Goal: Task Accomplishment & Management: Manage account settings

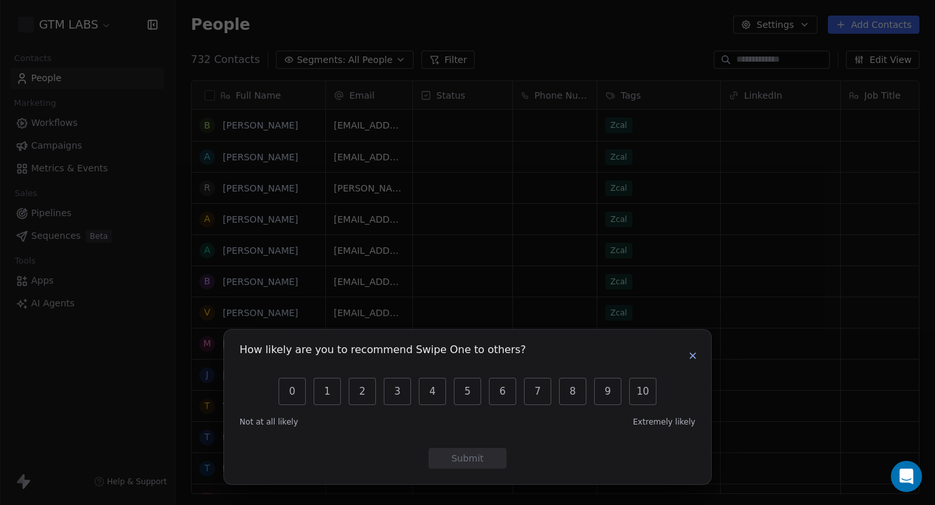
scroll to position [445, 760]
click at [691, 358] on icon "button" at bounding box center [693, 356] width 10 height 10
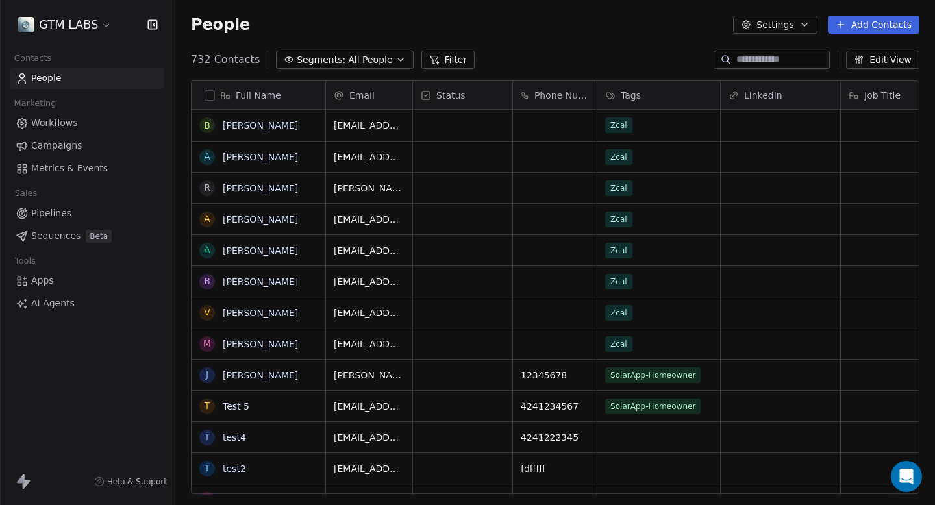
click at [81, 170] on span "Metrics & Events" at bounding box center [69, 169] width 77 height 14
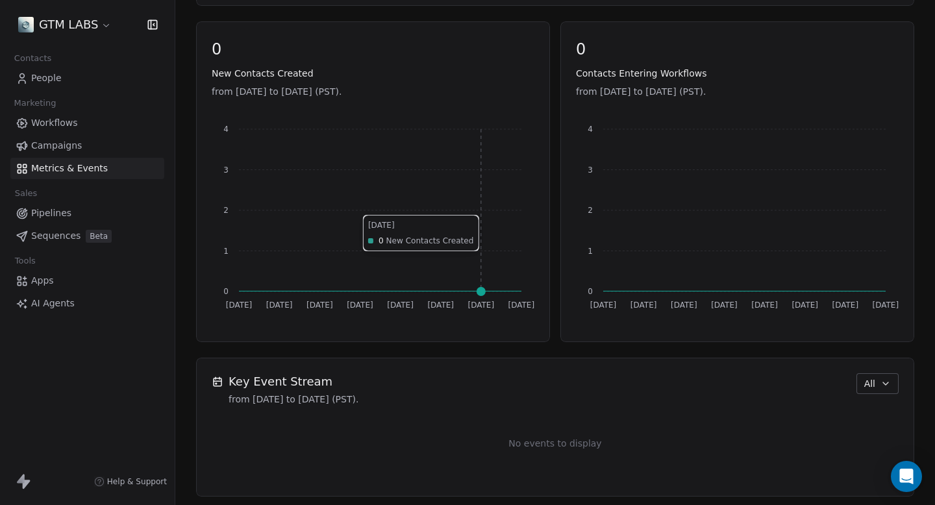
scroll to position [570, 0]
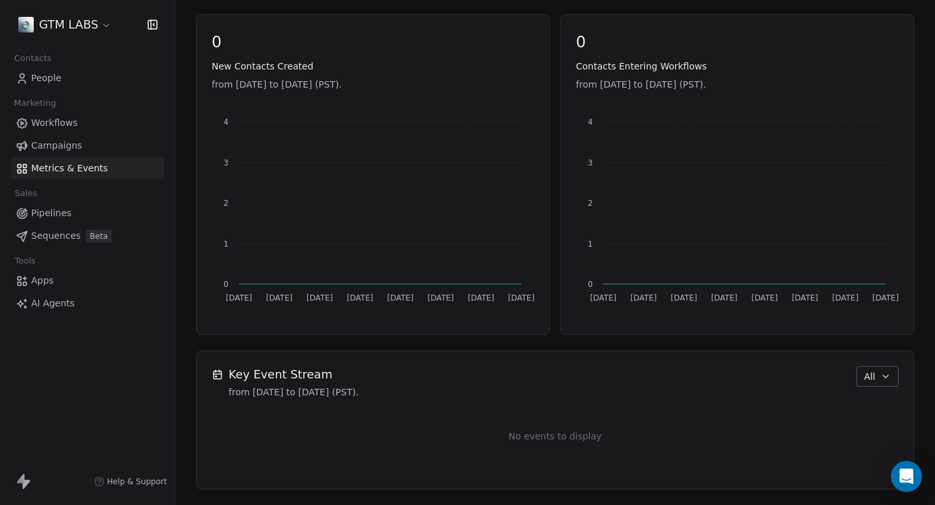
click at [55, 282] on link "Apps" at bounding box center [87, 280] width 154 height 21
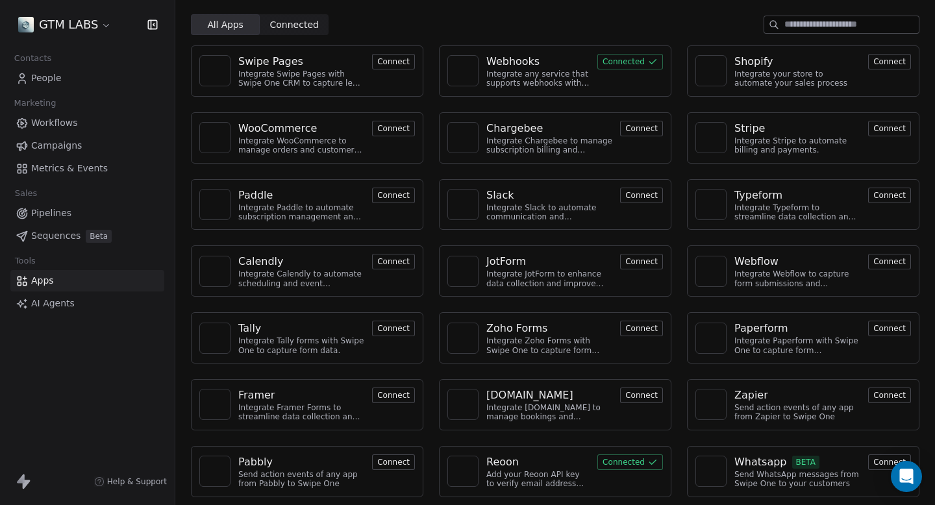
scroll to position [37, 0]
click at [45, 293] on link "AI Agents" at bounding box center [87, 303] width 154 height 21
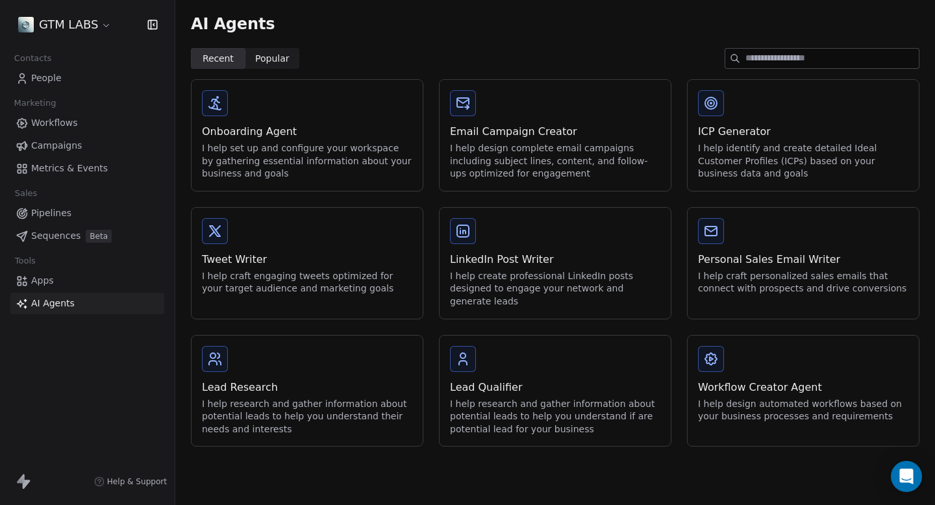
click at [66, 216] on span "Pipelines" at bounding box center [51, 214] width 40 height 14
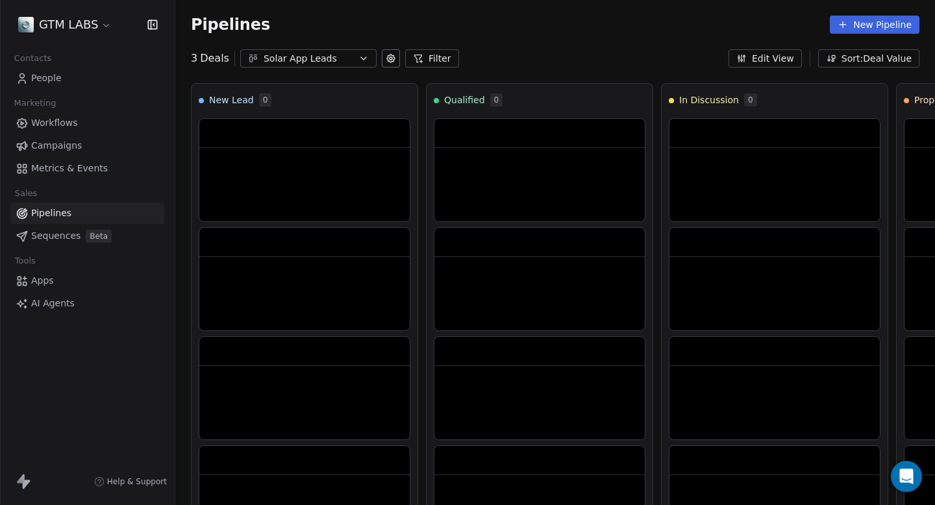
click at [332, 58] on div "Solar App Leads" at bounding box center [309, 59] width 90 height 14
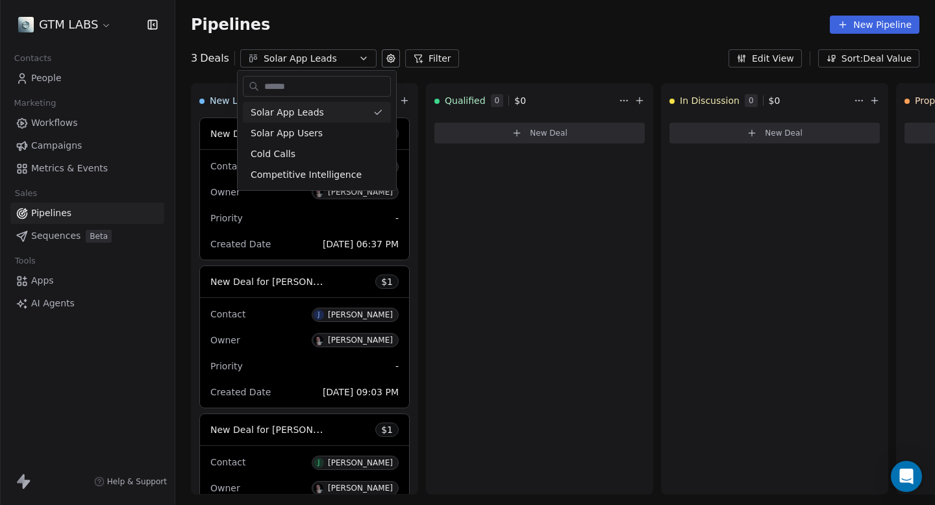
click at [861, 25] on html "GTM LABS Contacts People Marketing Workflows Campaigns Metrics & Events Sales P…" at bounding box center [467, 252] width 935 height 505
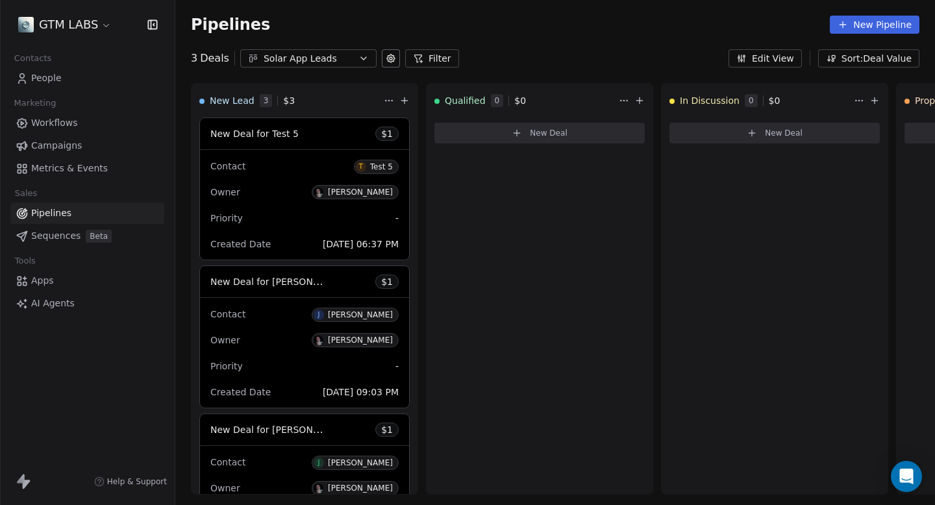
click at [861, 25] on button "New Pipeline" at bounding box center [875, 25] width 90 height 18
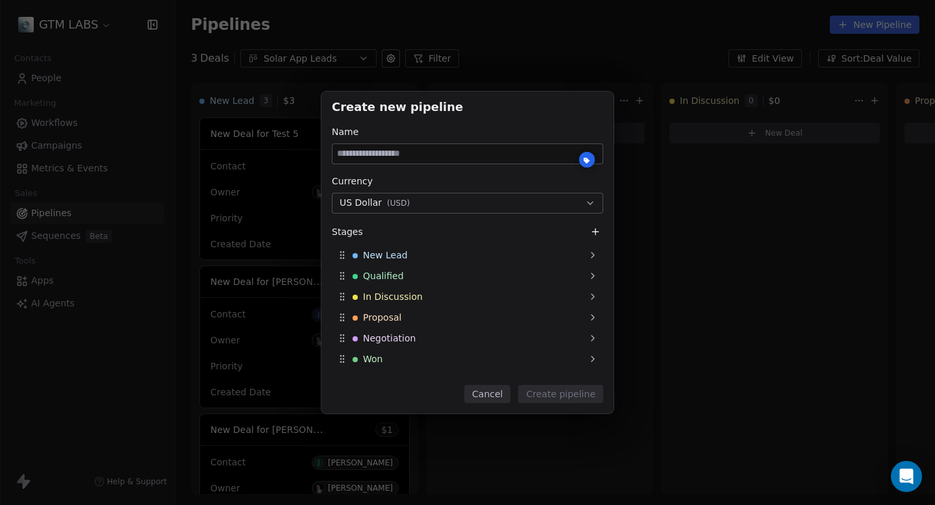
click at [449, 159] on input at bounding box center [468, 153] width 270 height 19
type input "*"
type input "**********"
drag, startPoint x: 572, startPoint y: 393, endPoint x: 545, endPoint y: 225, distance: 169.7
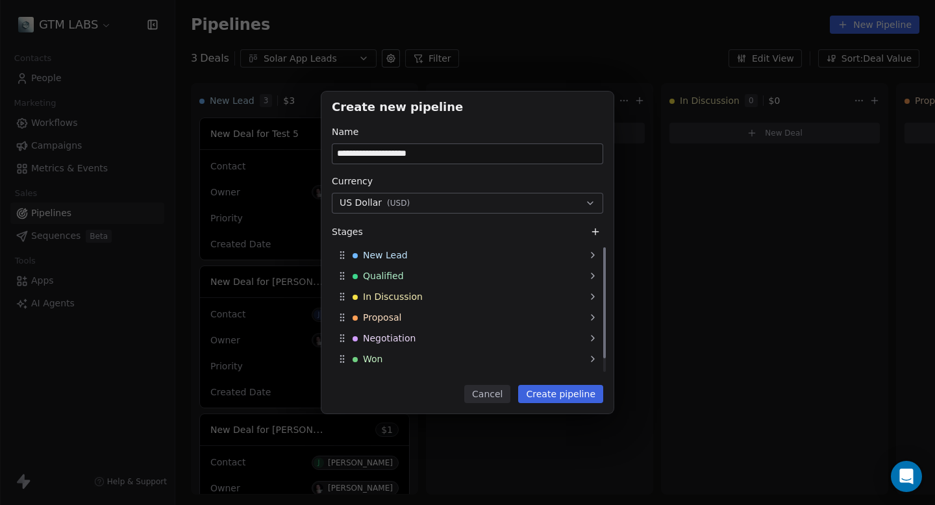
click at [545, 225] on div "**********" at bounding box center [467, 253] width 292 height 322
click at [577, 257] on div "New Lead" at bounding box center [467, 255] width 271 height 21
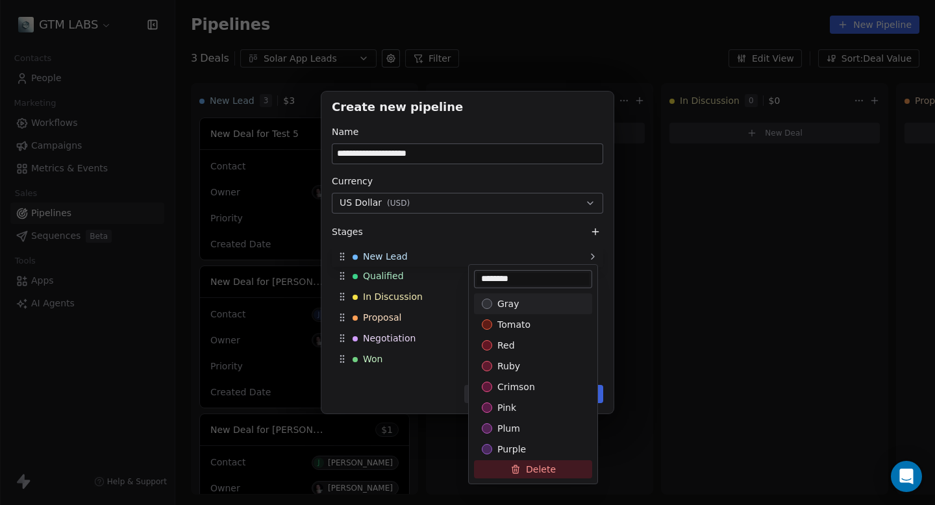
drag, startPoint x: 564, startPoint y: 276, endPoint x: 464, endPoint y: 278, distance: 100.7
click at [463, 278] on body "**********" at bounding box center [467, 252] width 935 height 505
drag, startPoint x: 532, startPoint y: 278, endPoint x: 481, endPoint y: 275, distance: 50.7
click at [481, 274] on input "********" at bounding box center [533, 277] width 113 height 13
click at [520, 275] on input "********" at bounding box center [533, 277] width 113 height 13
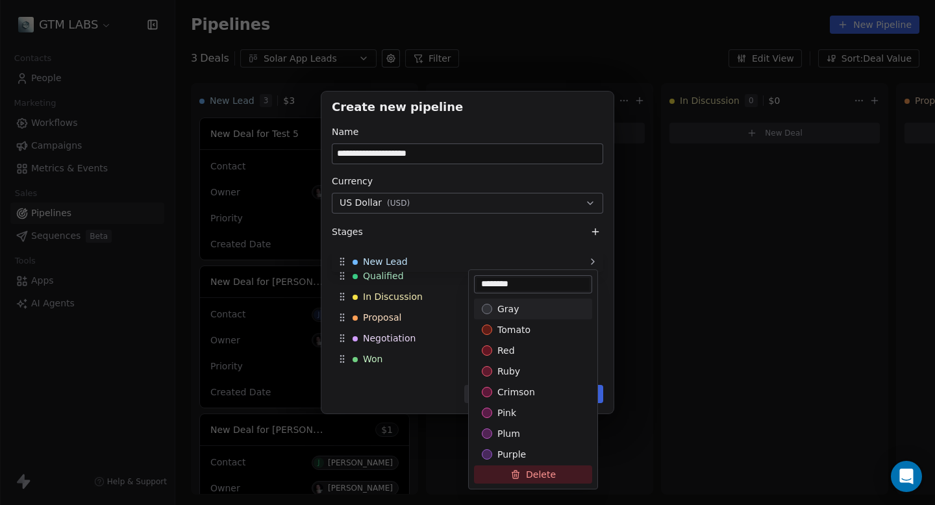
drag, startPoint x: 529, startPoint y: 275, endPoint x: 483, endPoint y: 282, distance: 47.3
click at [483, 282] on input "********" at bounding box center [533, 284] width 113 height 13
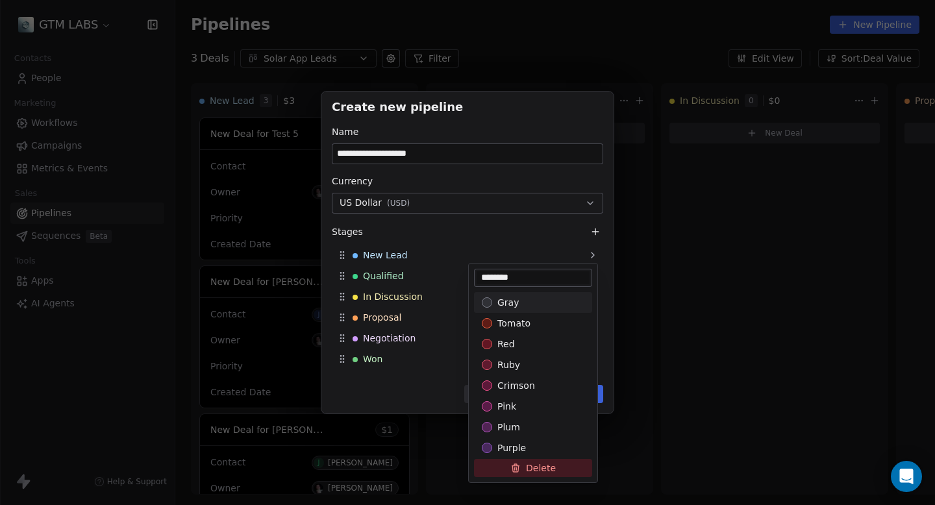
click at [523, 277] on input "********" at bounding box center [533, 277] width 113 height 13
type input "*"
type input "********"
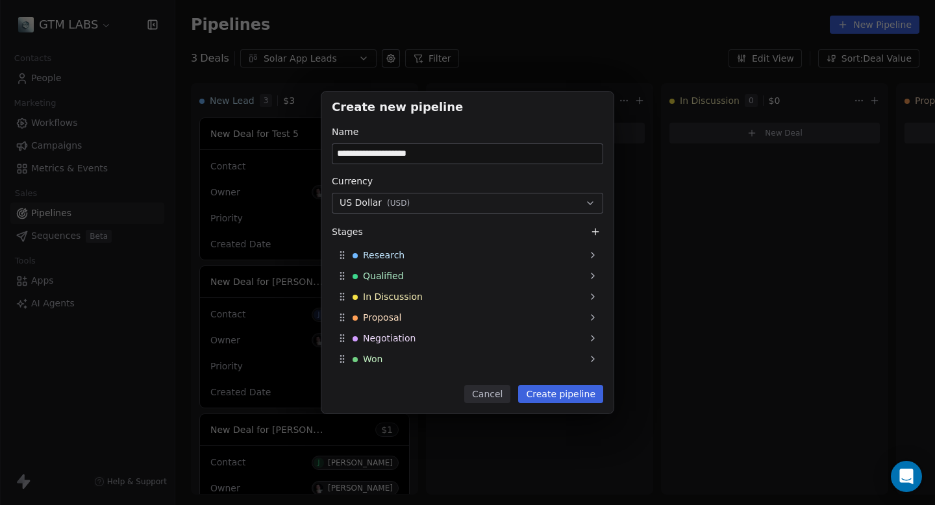
click at [555, 391] on button "Create pipeline" at bounding box center [560, 394] width 85 height 18
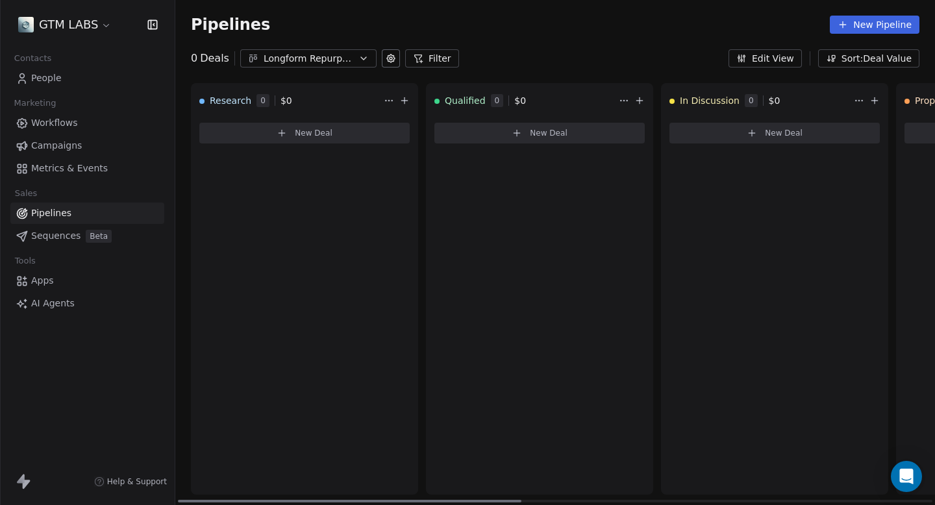
click at [314, 134] on span "New Deal" at bounding box center [314, 133] width 38 height 10
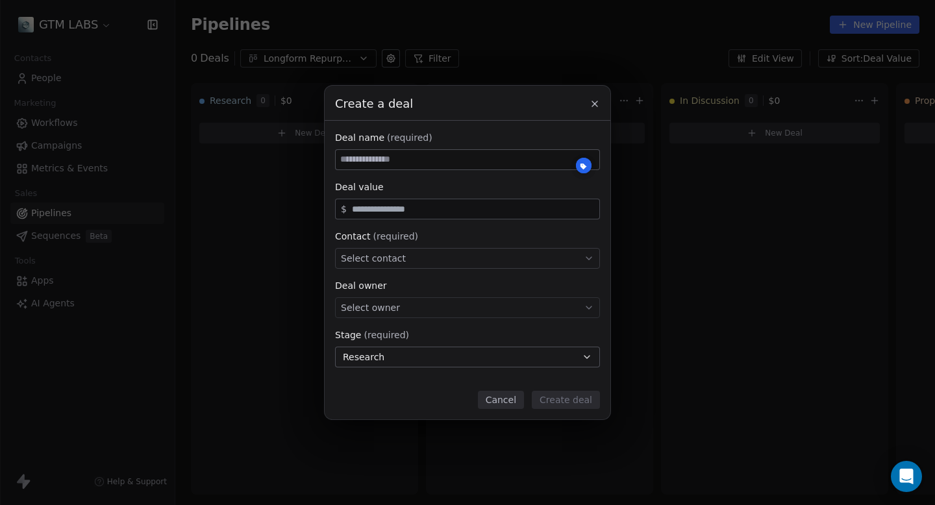
click at [511, 402] on button "Cancel" at bounding box center [501, 400] width 46 height 18
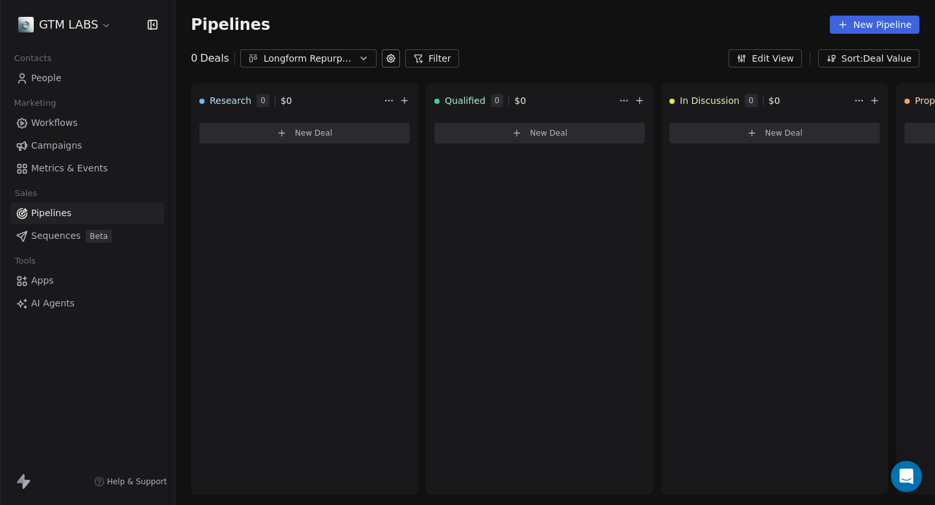
click at [390, 57] on icon at bounding box center [391, 59] width 8 height 8
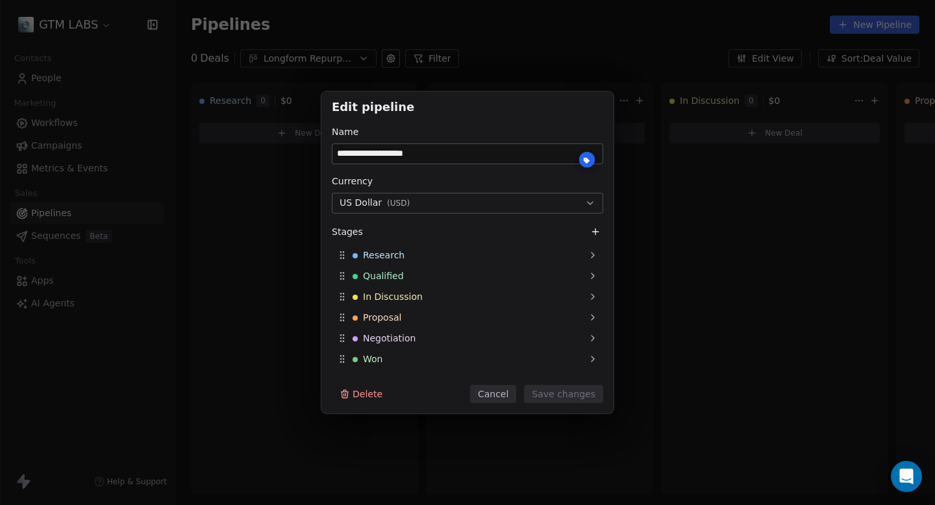
click at [496, 395] on button "Cancel" at bounding box center [493, 394] width 46 height 18
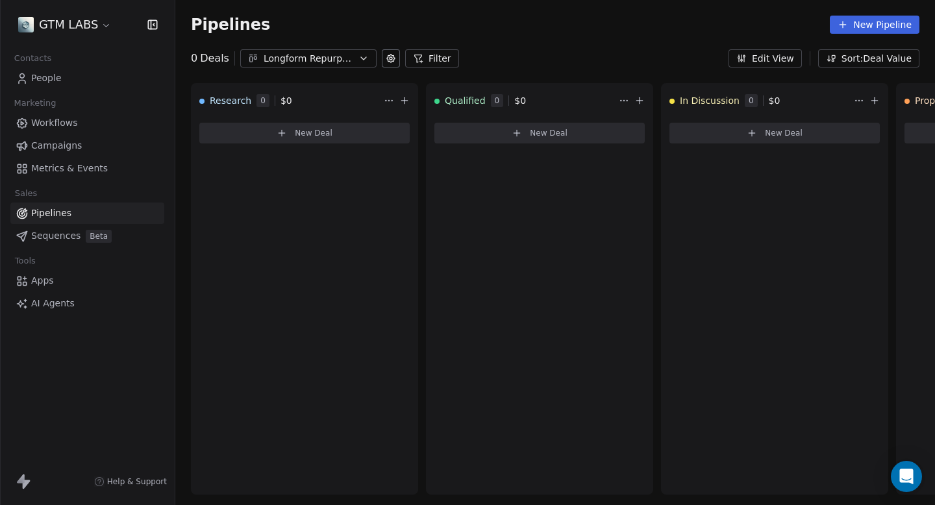
click at [329, 55] on div "Longform Repurposing" at bounding box center [309, 59] width 90 height 14
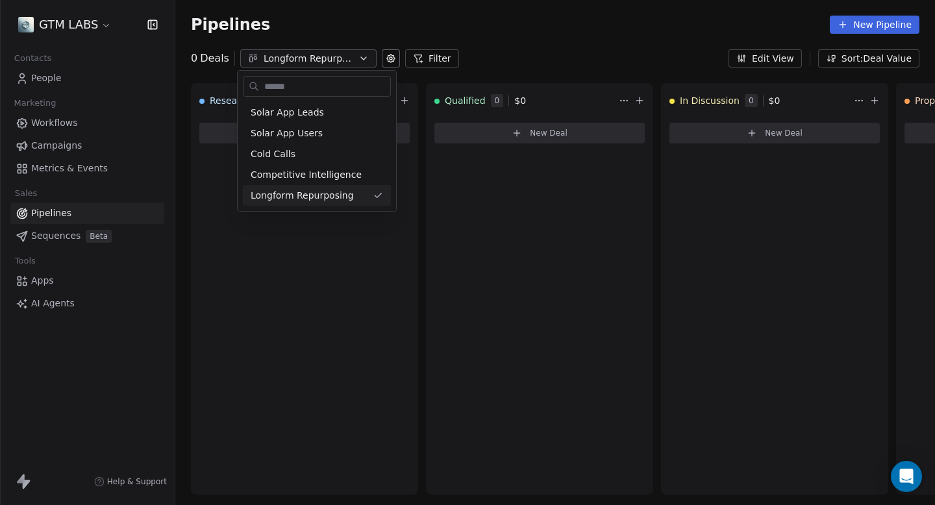
click at [588, 29] on html "GTM LABS Contacts People Marketing Workflows Campaigns Metrics & Events Sales P…" at bounding box center [467, 252] width 935 height 505
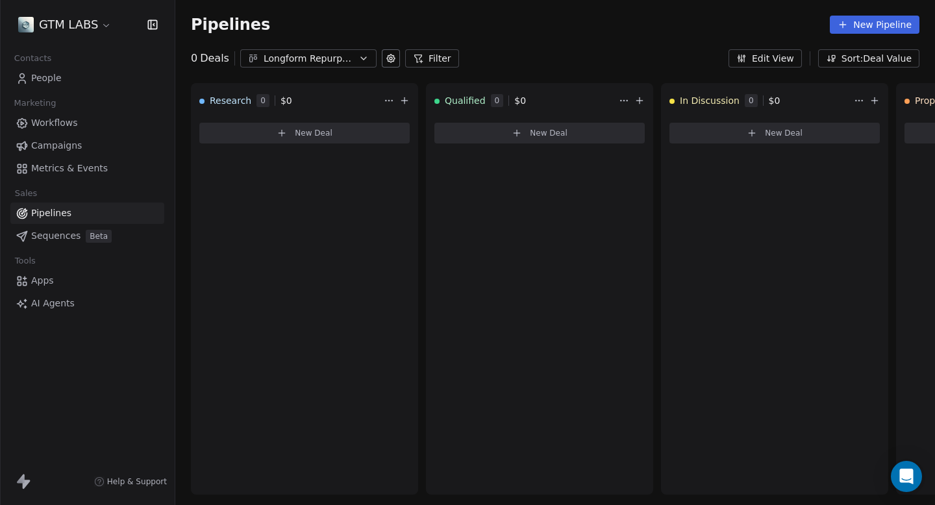
click at [774, 58] on button "Edit View" at bounding box center [765, 58] width 73 height 18
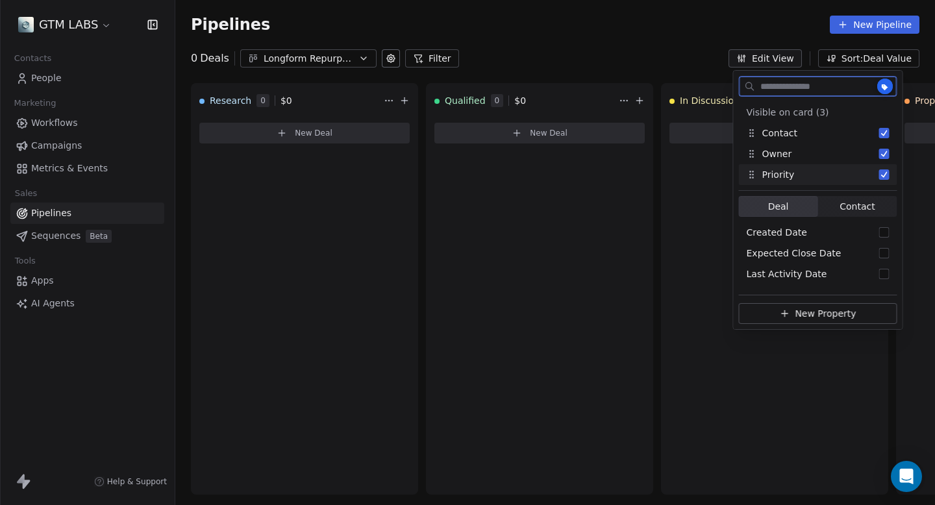
click at [806, 208] on span "Deal Deal" at bounding box center [778, 206] width 79 height 21
click at [828, 312] on button "New Property" at bounding box center [818, 313] width 158 height 21
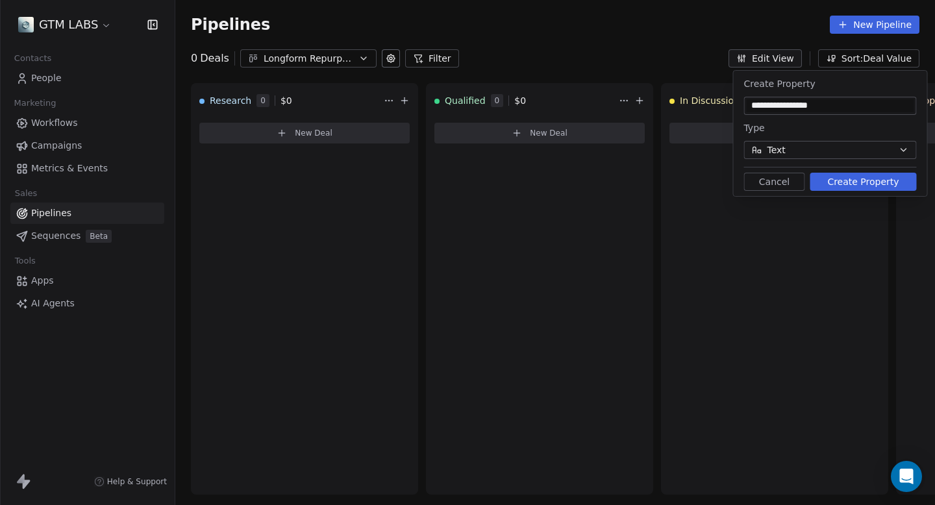
type input "**********"
click at [803, 147] on button "Text" at bounding box center [830, 150] width 173 height 18
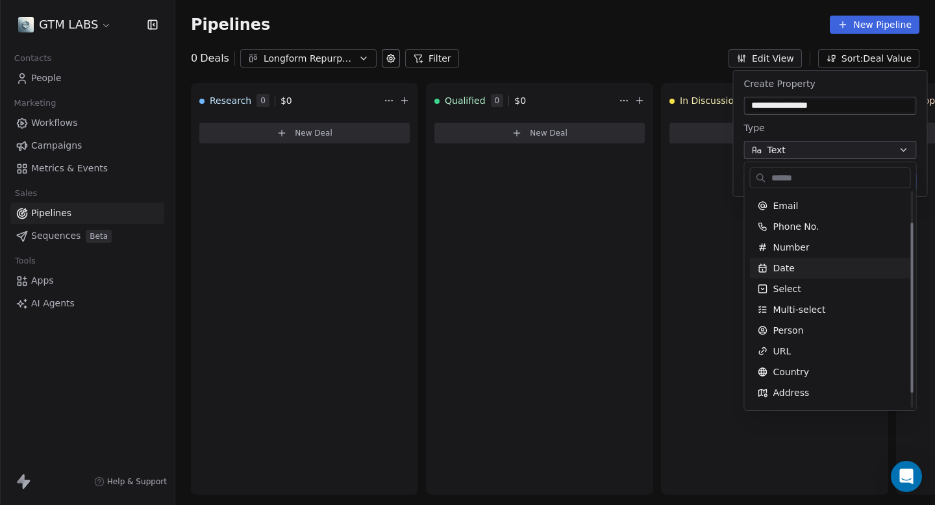
scroll to position [47, 0]
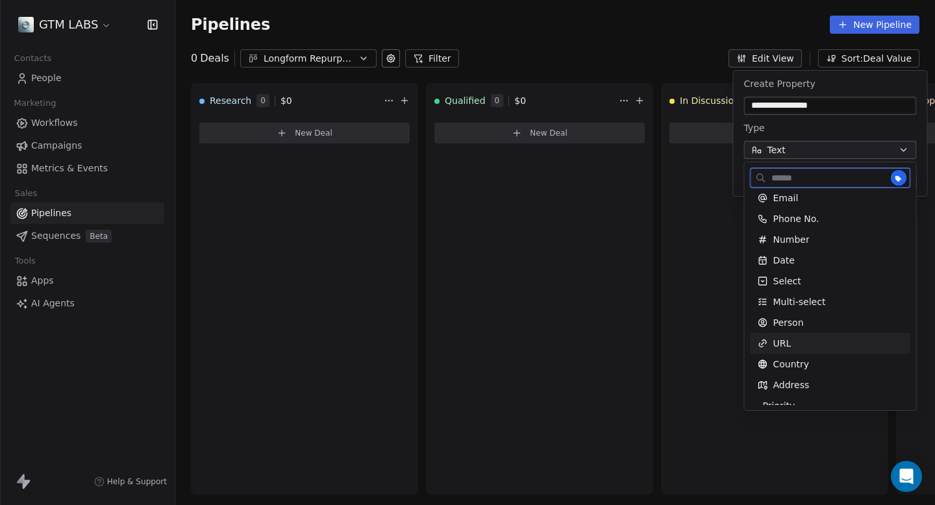
click at [797, 337] on div "URL" at bounding box center [830, 343] width 145 height 13
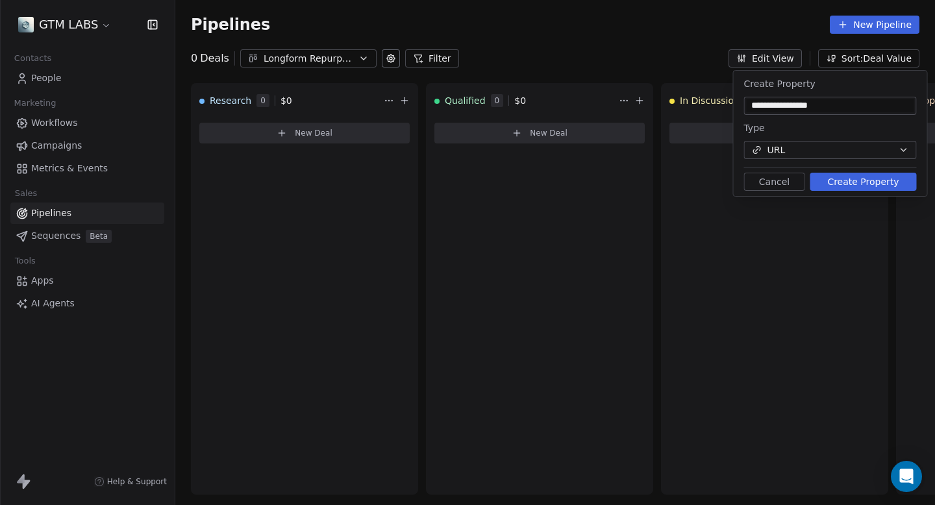
click at [853, 186] on button "Create Property" at bounding box center [863, 182] width 107 height 18
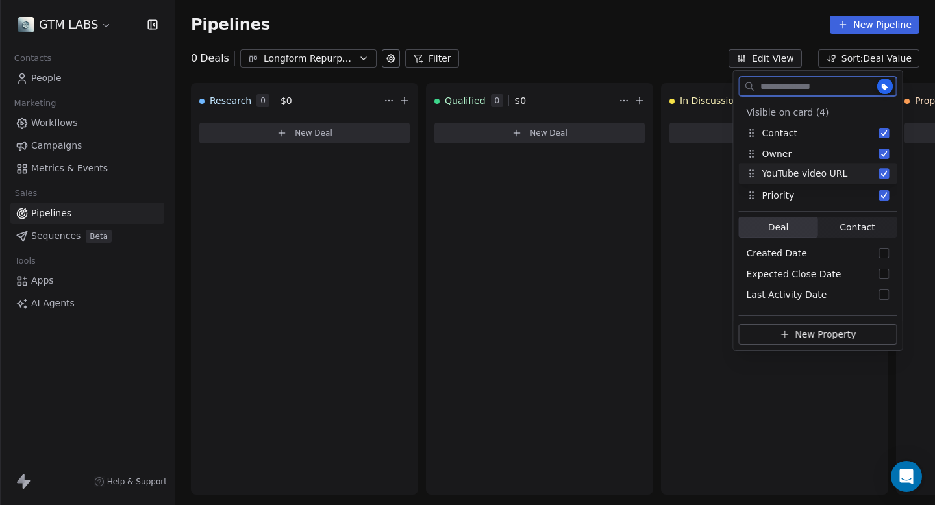
drag, startPoint x: 805, startPoint y: 194, endPoint x: 809, endPoint y: 171, distance: 22.3
click at [809, 171] on div "YouTube video URL" at bounding box center [797, 174] width 101 height 14
click at [861, 227] on span "Contact" at bounding box center [857, 228] width 35 height 14
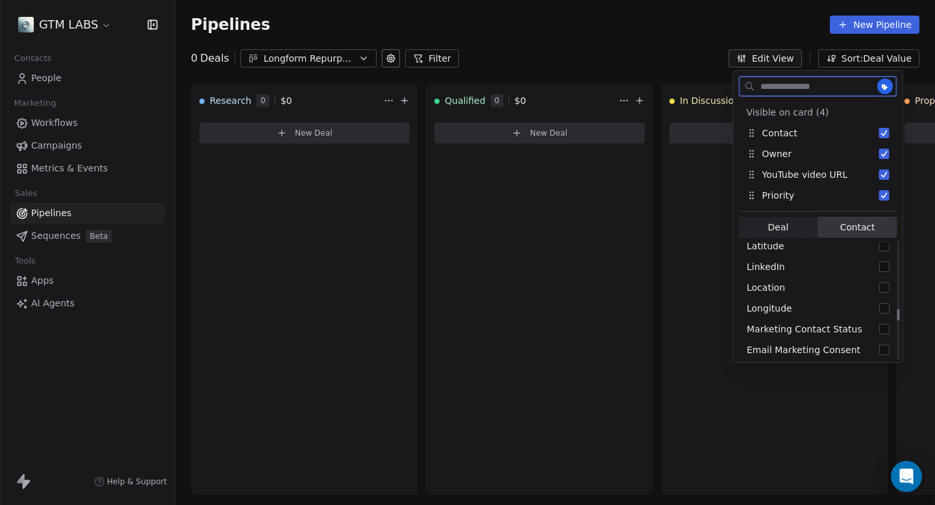
scroll to position [777, 0]
click at [885, 265] on button "Suggestions" at bounding box center [884, 266] width 10 height 10
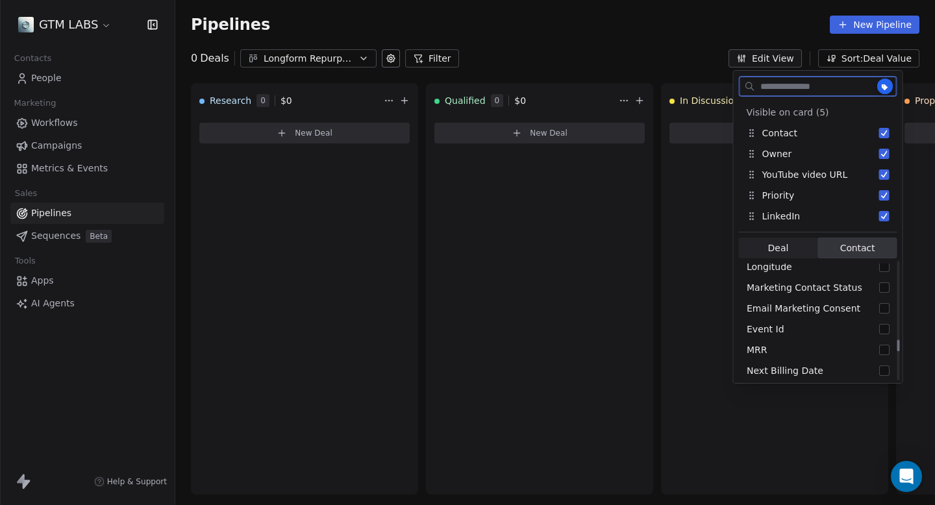
scroll to position [1195, 0]
click at [884, 364] on button "Suggestions" at bounding box center [884, 367] width 10 height 10
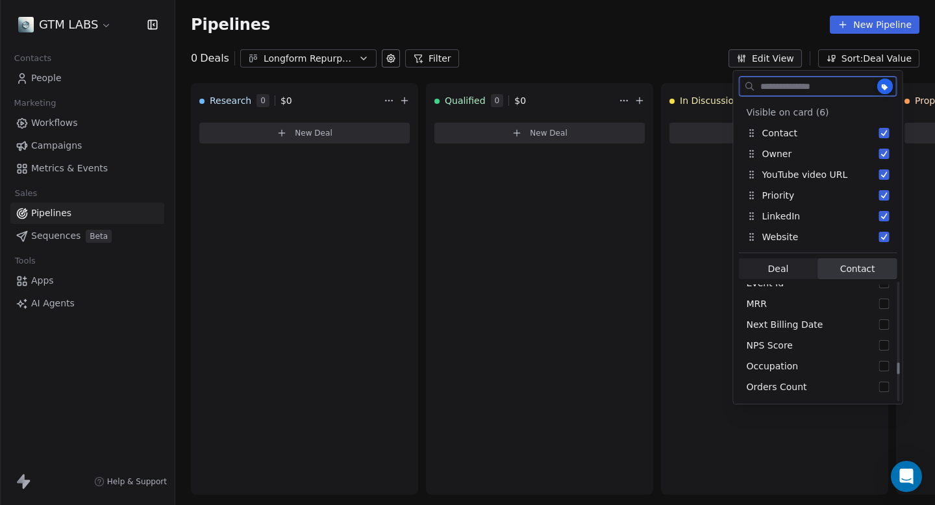
scroll to position [879, 0]
click at [785, 268] on span "Deal" at bounding box center [778, 269] width 21 height 14
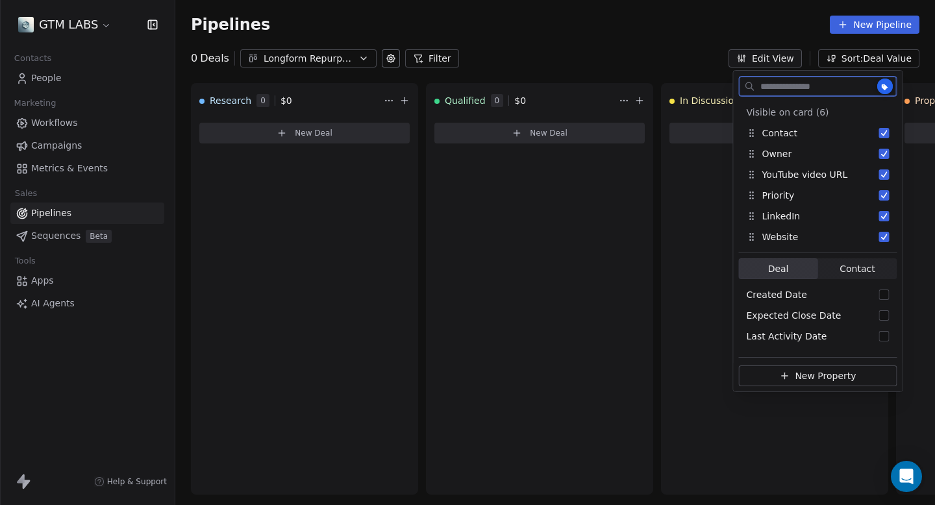
click at [842, 267] on span "Contact" at bounding box center [857, 269] width 35 height 14
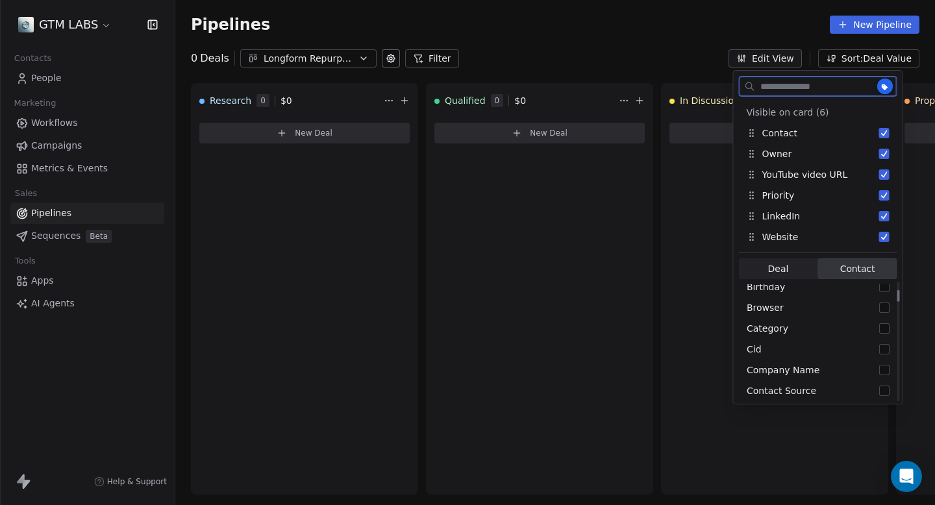
scroll to position [89, 0]
click at [783, 264] on span "Deal" at bounding box center [778, 269] width 21 height 14
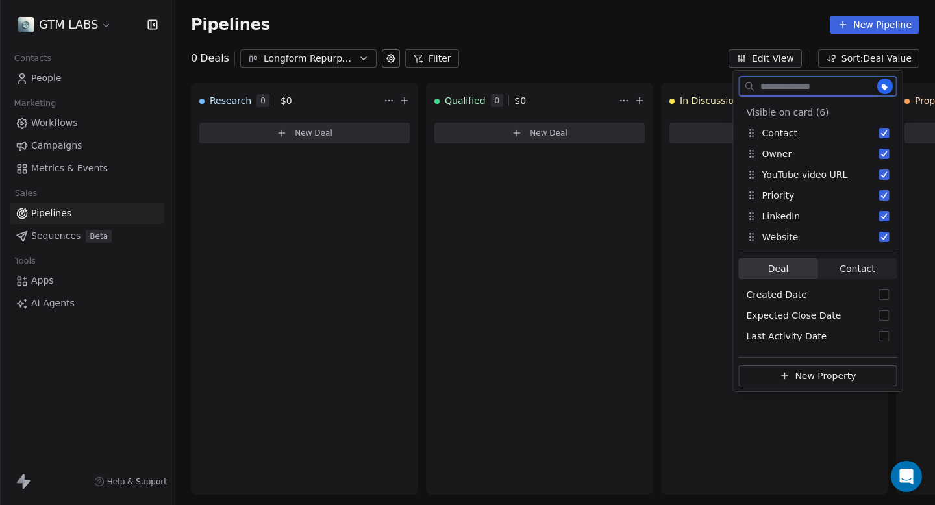
click at [865, 264] on span "Contact" at bounding box center [857, 269] width 35 height 14
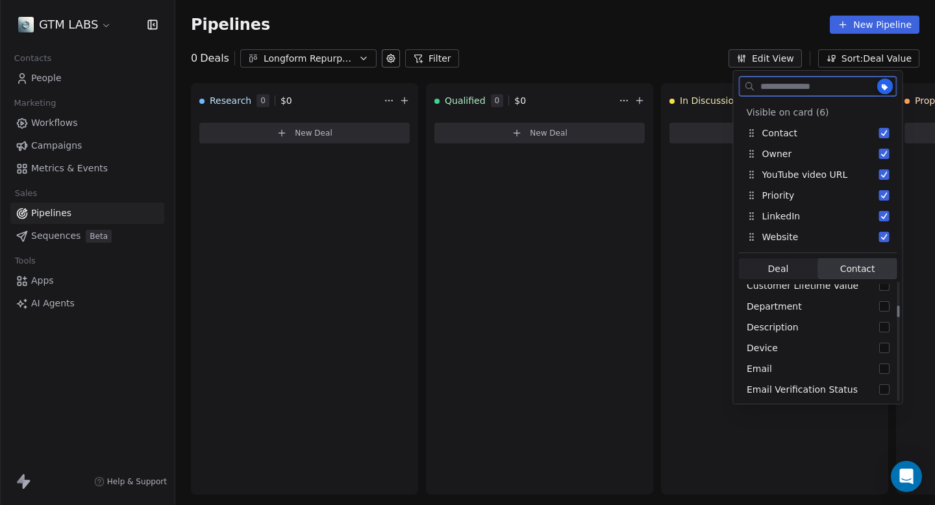
scroll to position [264, 0]
click at [883, 364] on button "Suggestions" at bounding box center [884, 363] width 10 height 10
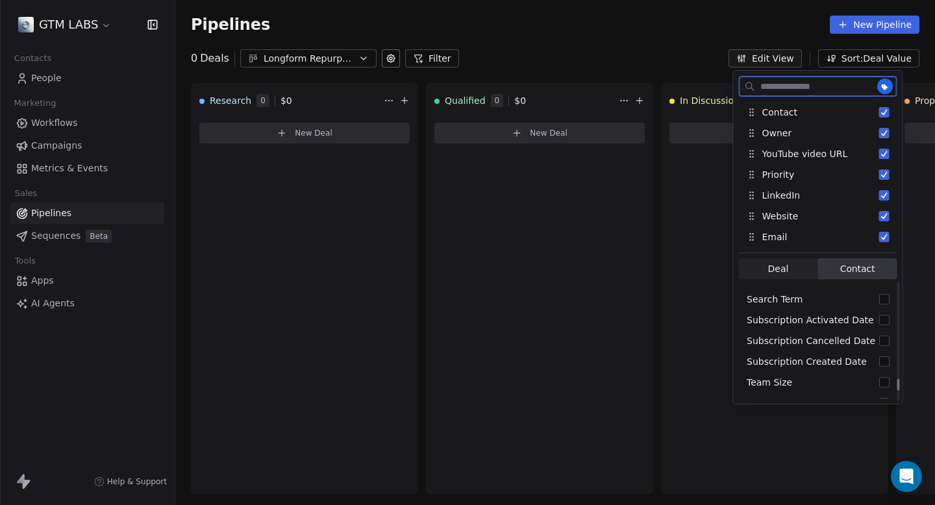
scroll to position [1042, 0]
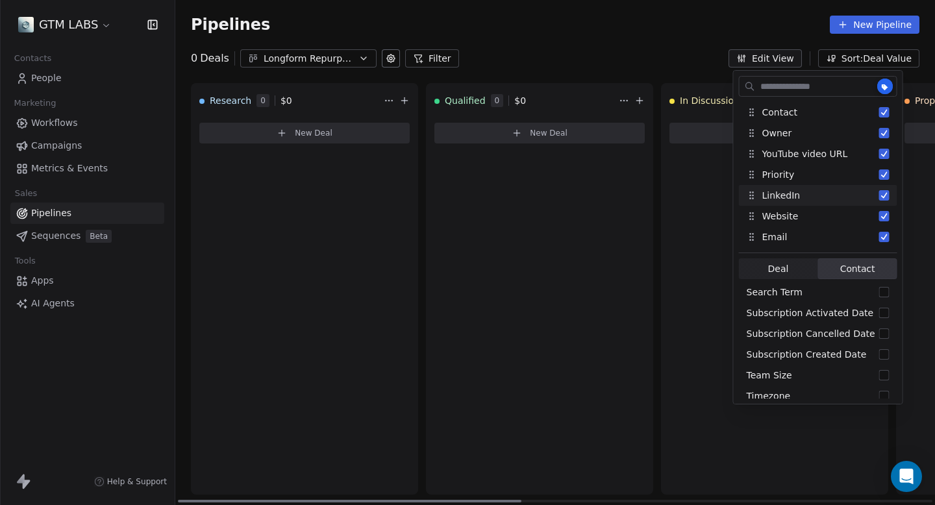
click at [674, 233] on div "In Discussion 0 $ 0 New Deal" at bounding box center [774, 289] width 227 height 412
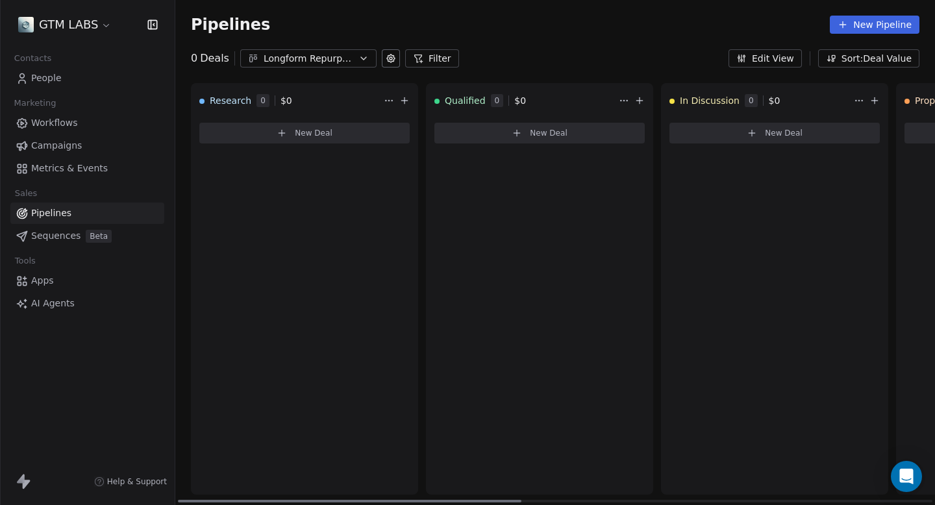
click at [318, 134] on span "New Deal" at bounding box center [314, 133] width 38 height 10
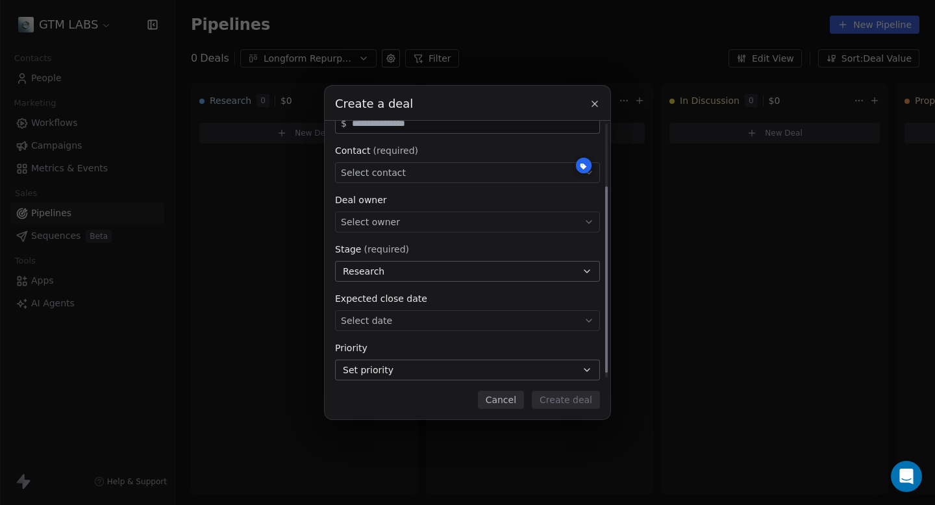
scroll to position [88, 0]
click at [487, 220] on div "Select owner" at bounding box center [467, 219] width 265 height 21
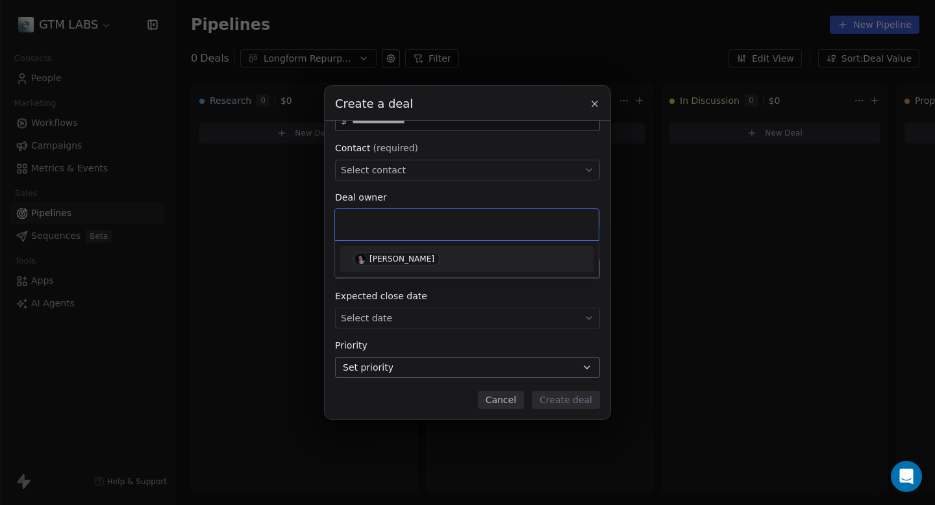
click at [487, 220] on input "text" at bounding box center [467, 225] width 248 height 14
click at [510, 182] on div "Create a deal Deal name (required) Deal value $ Contact (required) Select conta…" at bounding box center [467, 253] width 935 height 334
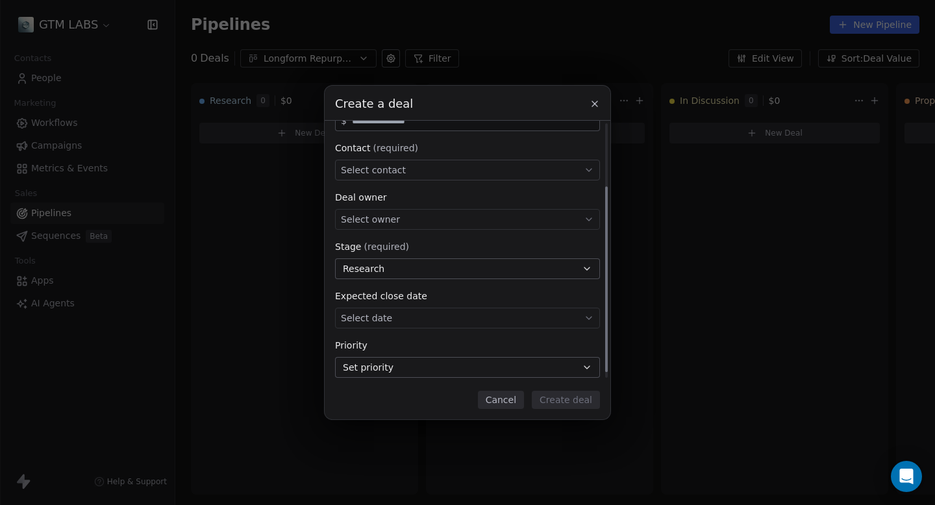
click at [485, 172] on div "Select contact" at bounding box center [467, 170] width 265 height 21
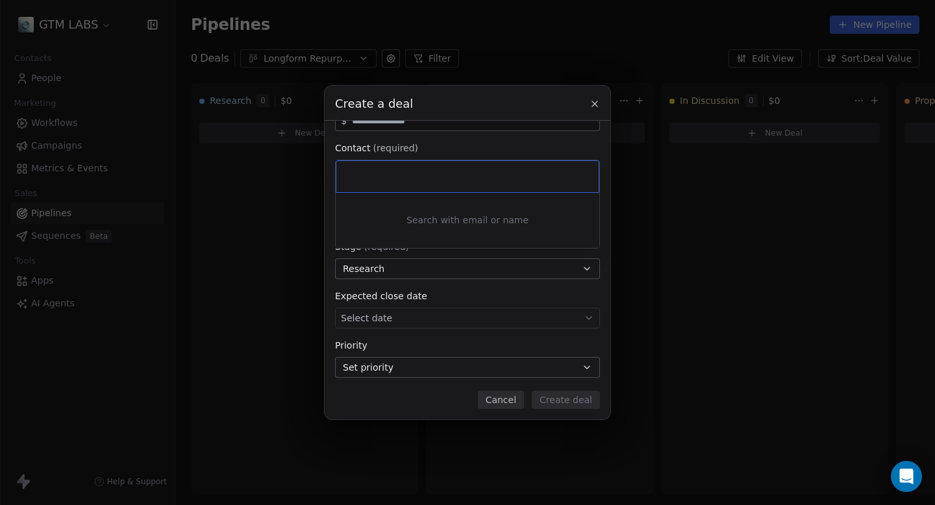
click at [510, 155] on div "Create a deal Deal name (required) Deal value $ Contact (required) Select conta…" at bounding box center [467, 253] width 935 height 334
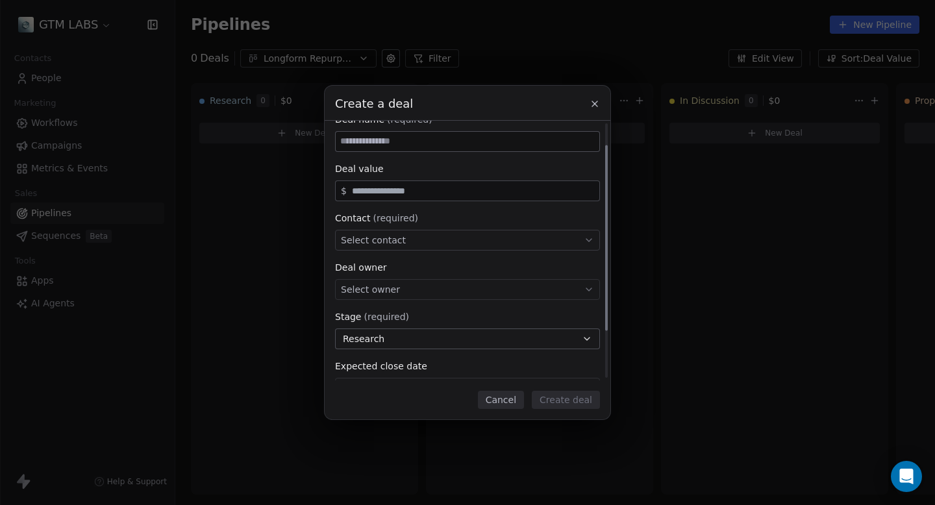
scroll to position [0, 0]
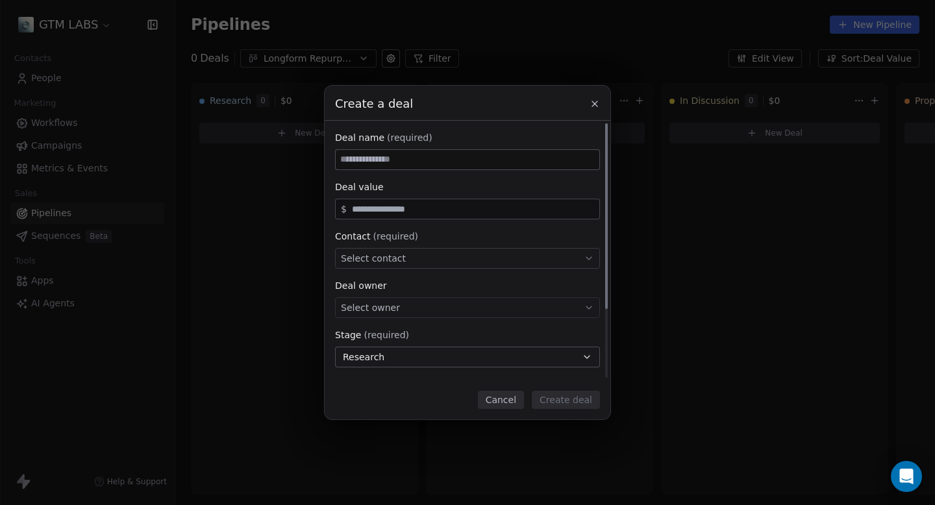
click at [421, 162] on input at bounding box center [468, 159] width 264 height 19
type input "****"
click at [498, 134] on div "Deal name (required)" at bounding box center [467, 137] width 265 height 13
click at [451, 260] on div "Select contact" at bounding box center [467, 258] width 265 height 21
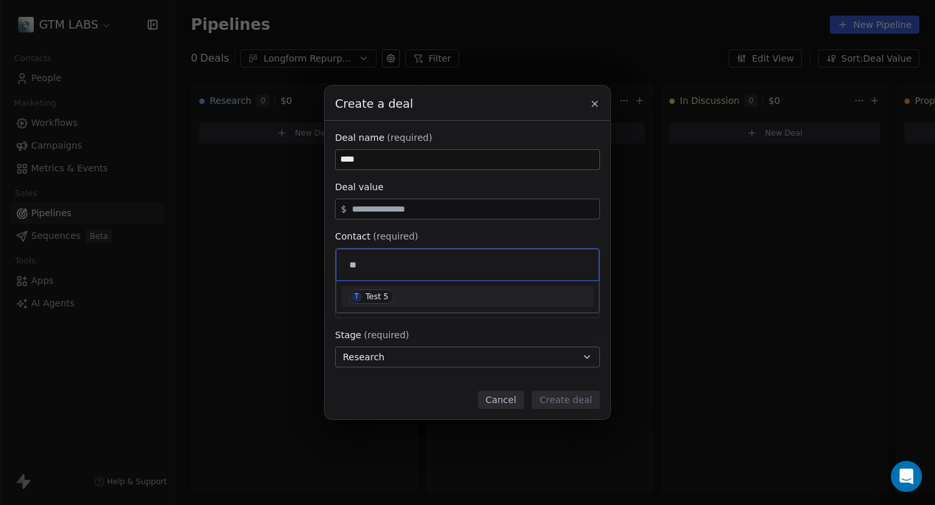
type input "*"
click at [594, 104] on div "Create a deal Deal name (required) **** Deal value $ Contact (required) Select …" at bounding box center [467, 253] width 935 height 334
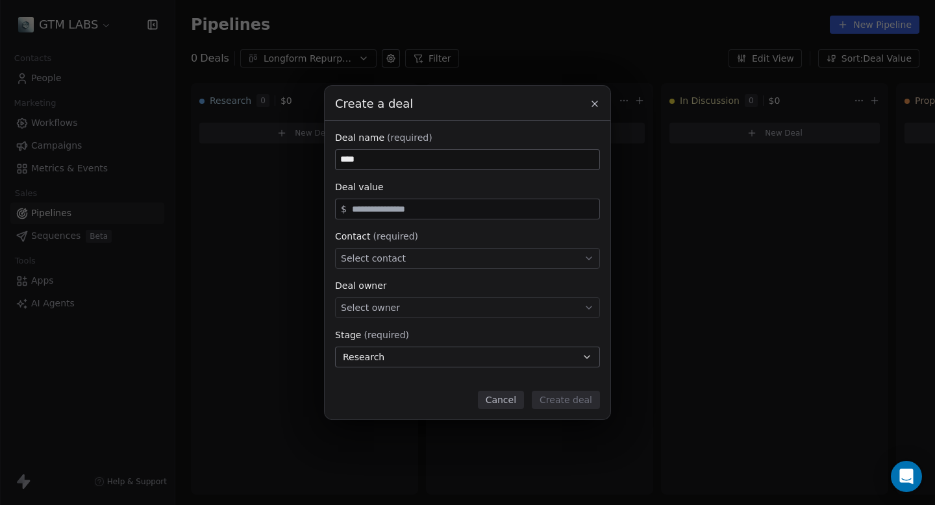
click at [594, 104] on icon at bounding box center [594, 103] width 5 height 5
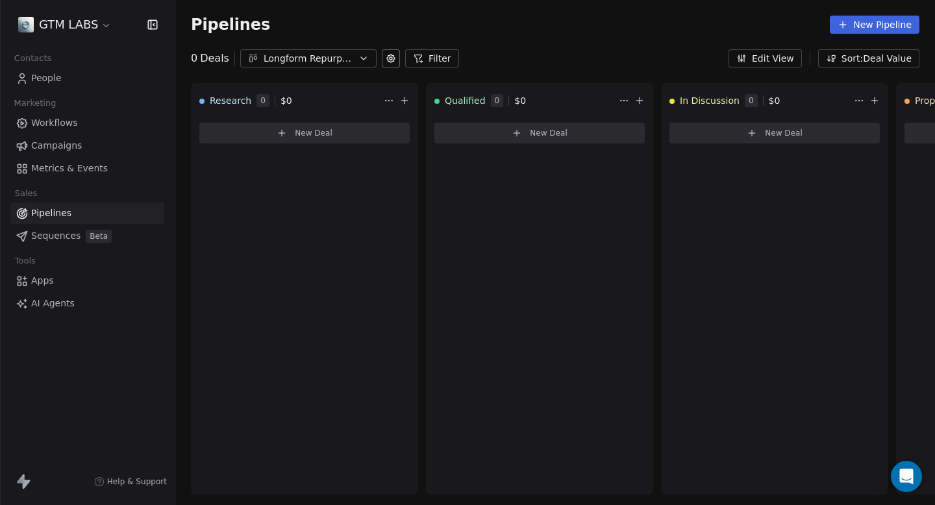
click at [898, 60] on button "Sort: Deal Value" at bounding box center [868, 58] width 101 height 18
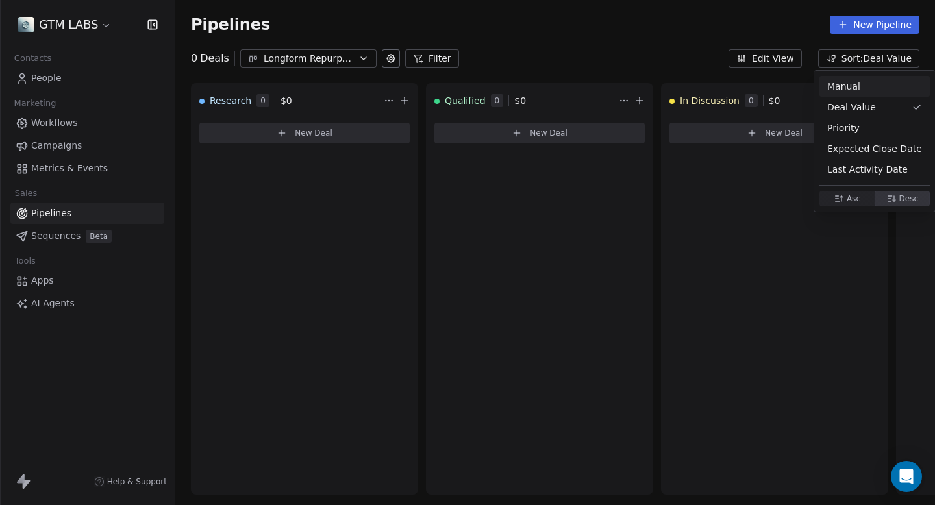
click at [693, 16] on html "GTM LABS Contacts People Marketing Workflows Campaigns Metrics & Events Sales P…" at bounding box center [467, 252] width 935 height 505
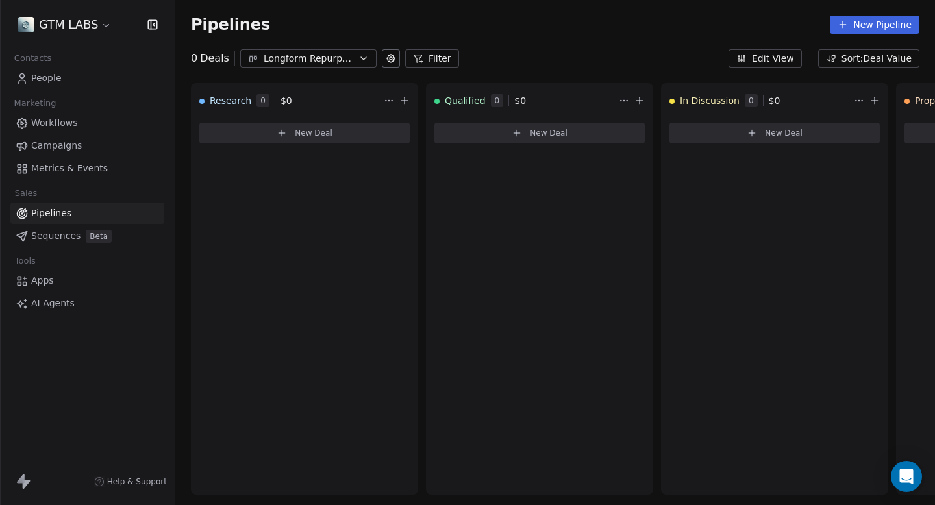
click at [768, 58] on button "Edit View" at bounding box center [765, 58] width 73 height 18
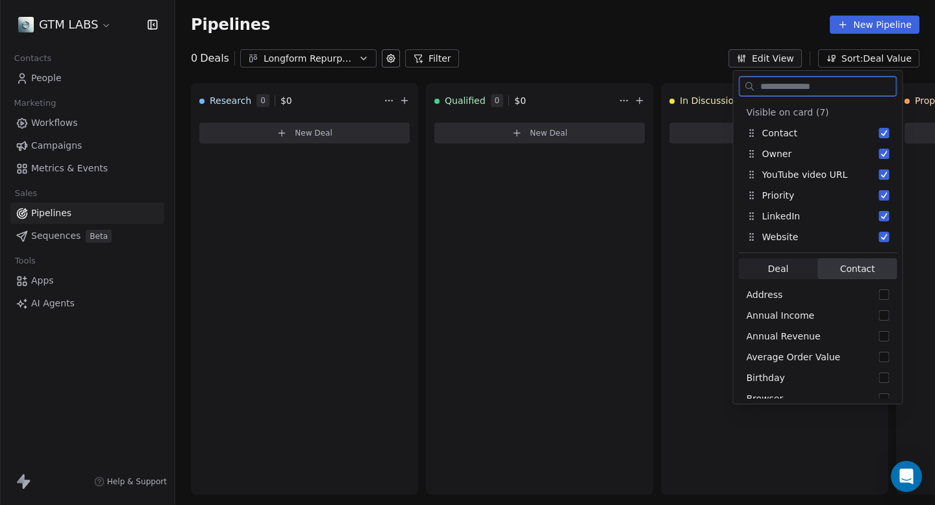
click at [792, 268] on span "Deal Deal" at bounding box center [778, 268] width 79 height 21
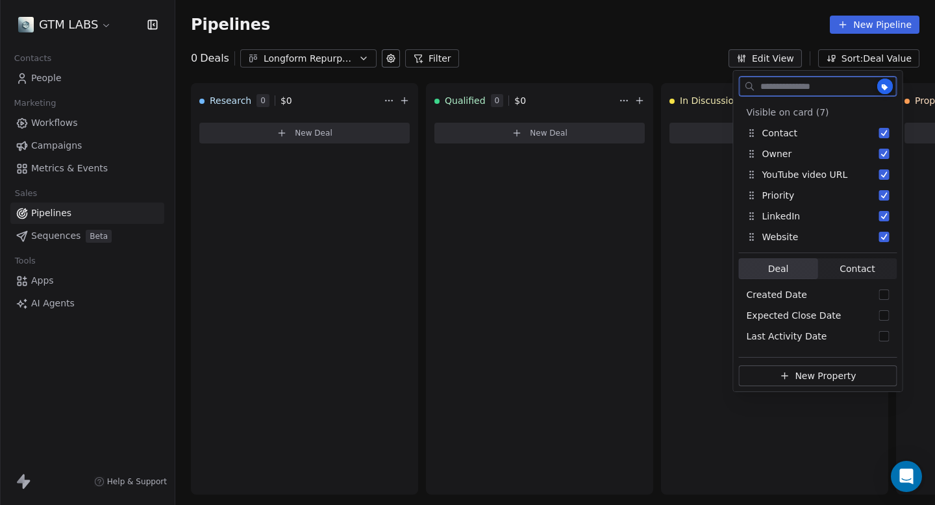
click at [834, 268] on span "Contact Contact" at bounding box center [857, 268] width 79 height 21
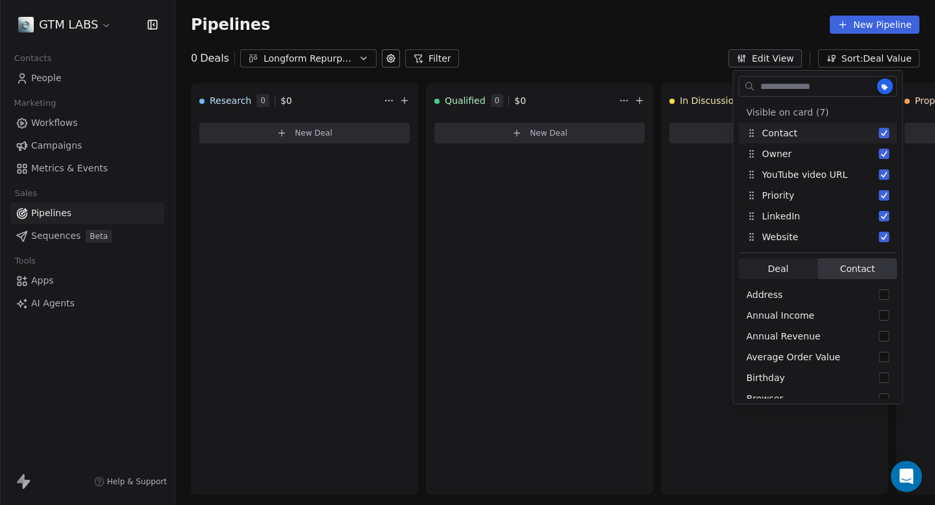
click at [683, 45] on div "Pipelines New Pipeline" at bounding box center [555, 24] width 760 height 49
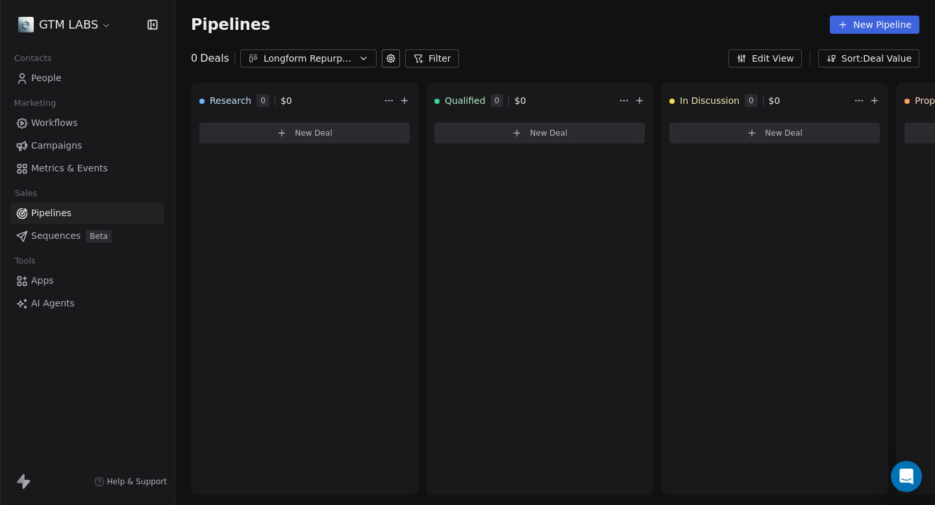
click at [53, 244] on link "Sequences Beta" at bounding box center [87, 235] width 154 height 21
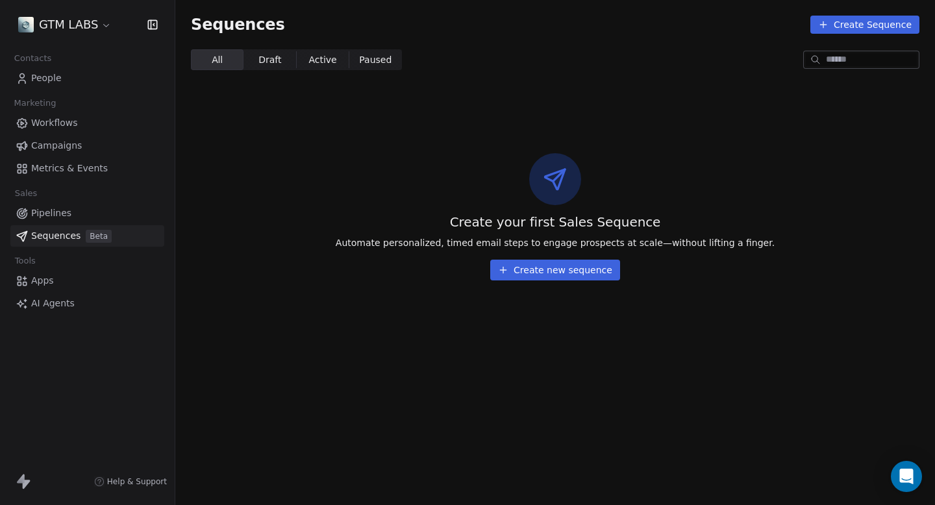
click at [65, 171] on span "Metrics & Events" at bounding box center [69, 169] width 77 height 14
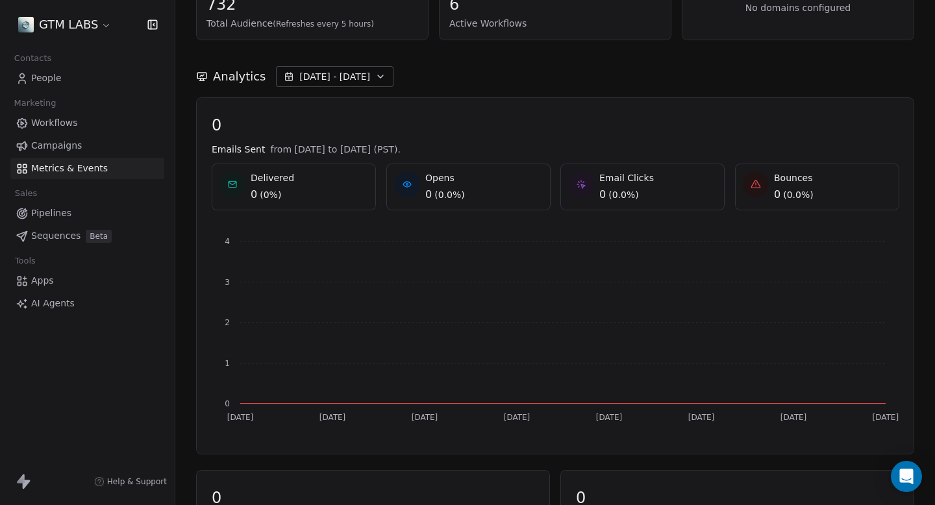
scroll to position [111, 0]
click at [59, 150] on span "Campaigns" at bounding box center [56, 146] width 51 height 14
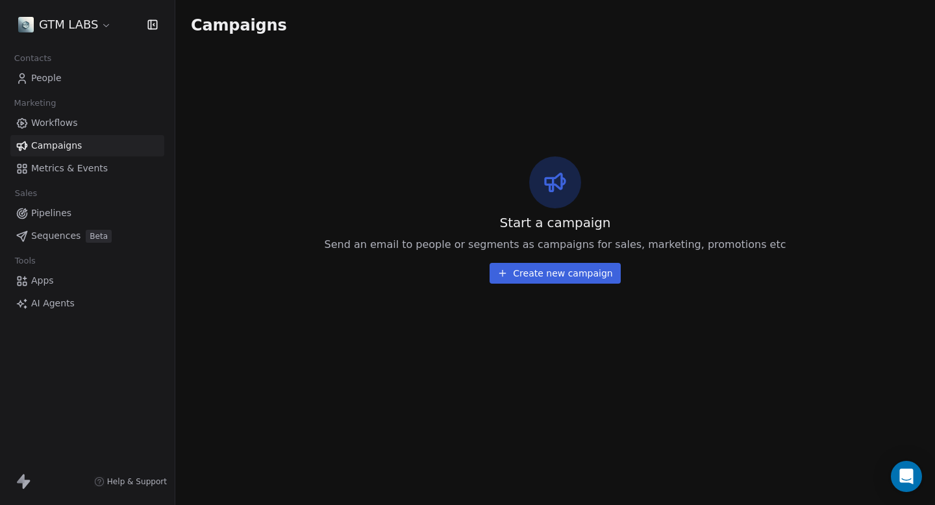
click at [56, 120] on span "Workflows" at bounding box center [54, 123] width 47 height 14
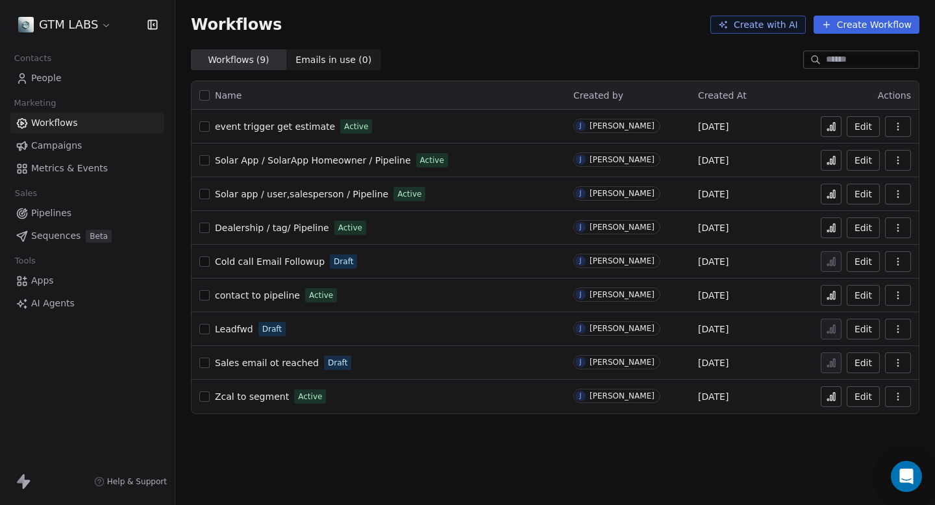
click at [54, 234] on span "Sequences" at bounding box center [55, 236] width 49 height 14
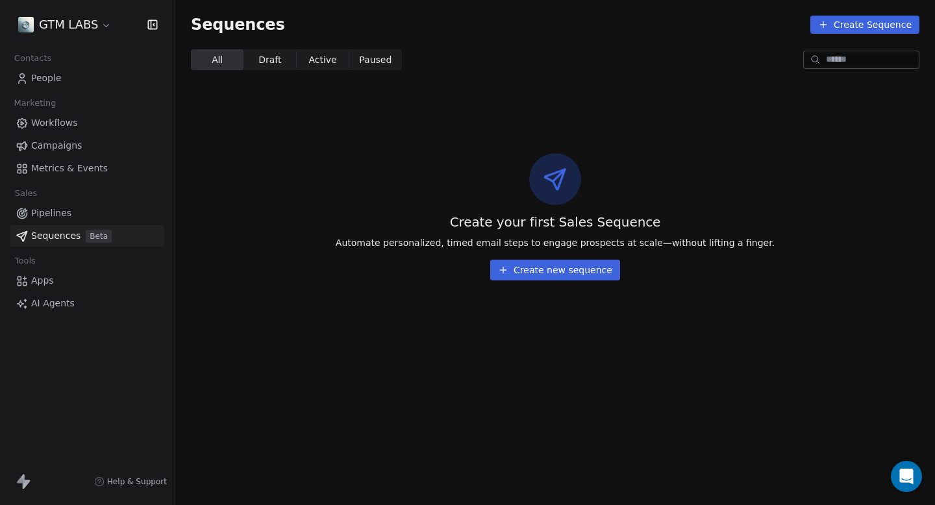
click at [60, 75] on span "People" at bounding box center [46, 78] width 31 height 14
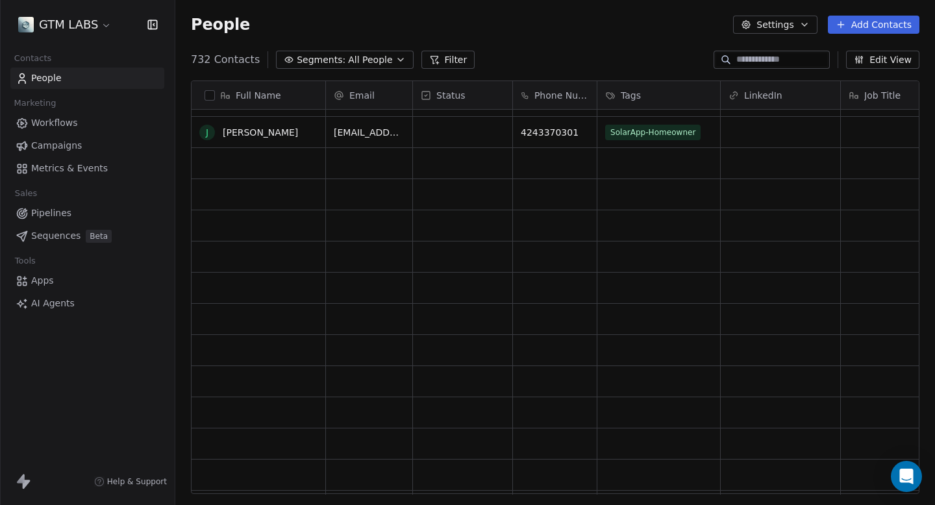
scroll to position [2198, 0]
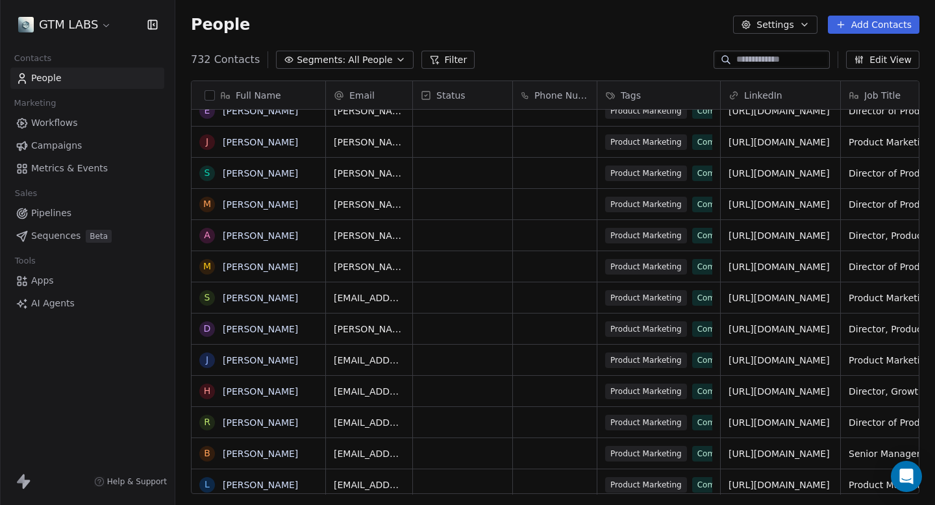
click at [884, 63] on button "Edit View" at bounding box center [882, 60] width 73 height 18
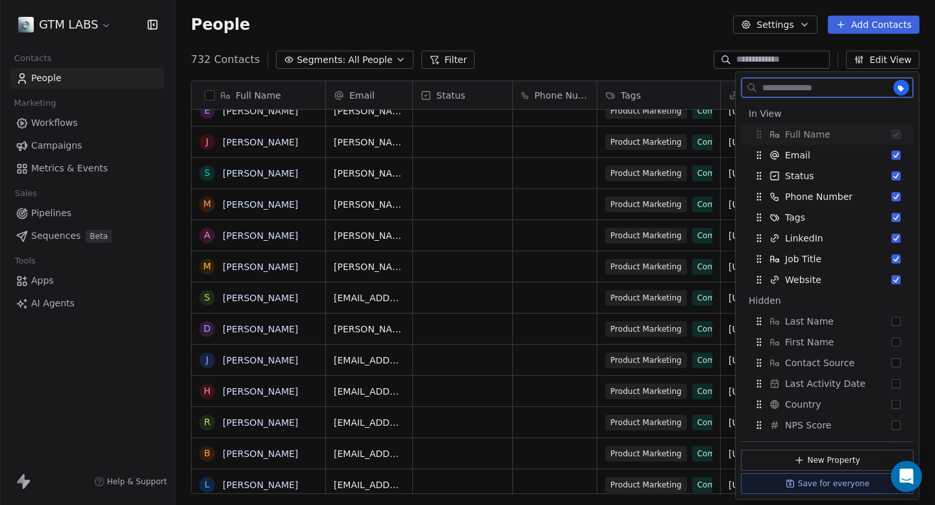
click at [803, 23] on icon "button" at bounding box center [804, 24] width 10 height 10
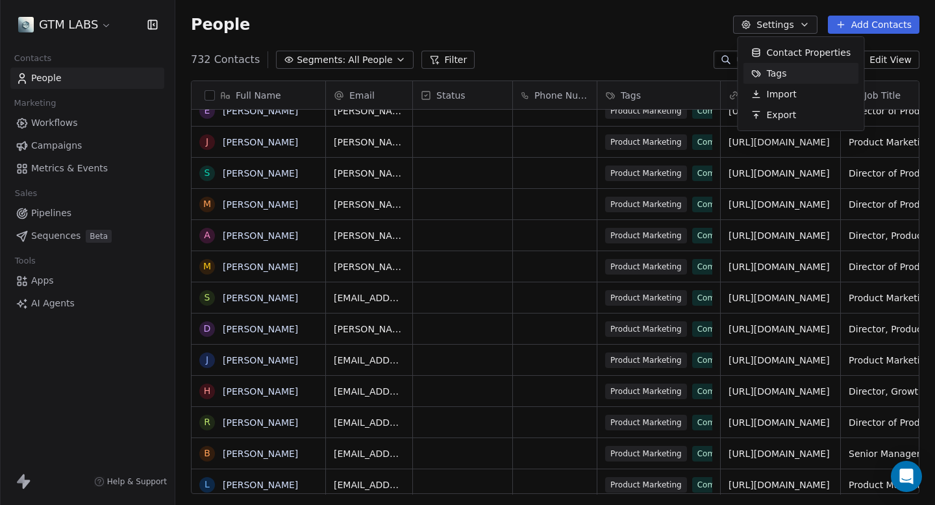
click at [649, 28] on html "GTM LABS Contacts People Marketing Workflows Campaigns Metrics & Events Sales P…" at bounding box center [467, 252] width 935 height 505
click at [773, 31] on button "Settings" at bounding box center [775, 25] width 84 height 18
click at [691, 27] on html "GTM LABS Contacts People Marketing Workflows Campaigns Metrics & Events Sales P…" at bounding box center [467, 252] width 935 height 505
click at [57, 211] on span "Pipelines" at bounding box center [51, 214] width 40 height 14
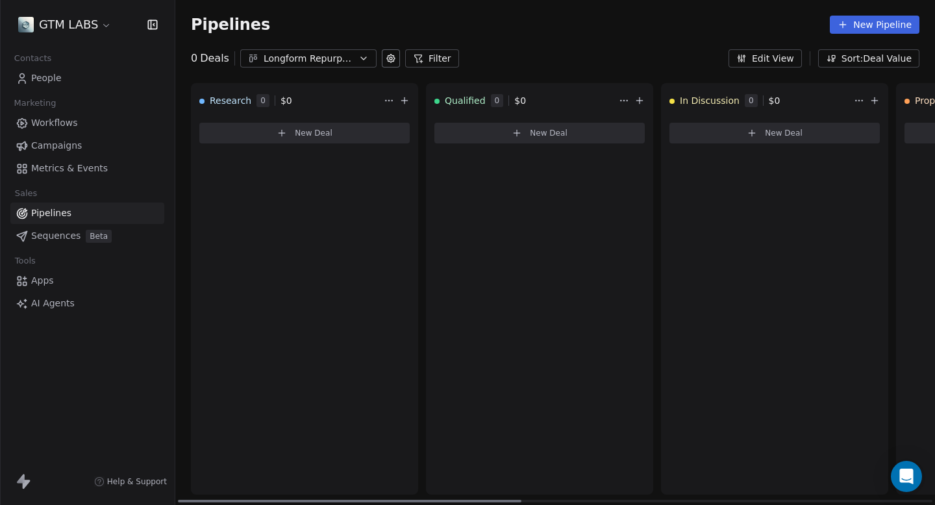
click at [314, 134] on span "New Deal" at bounding box center [314, 133] width 38 height 10
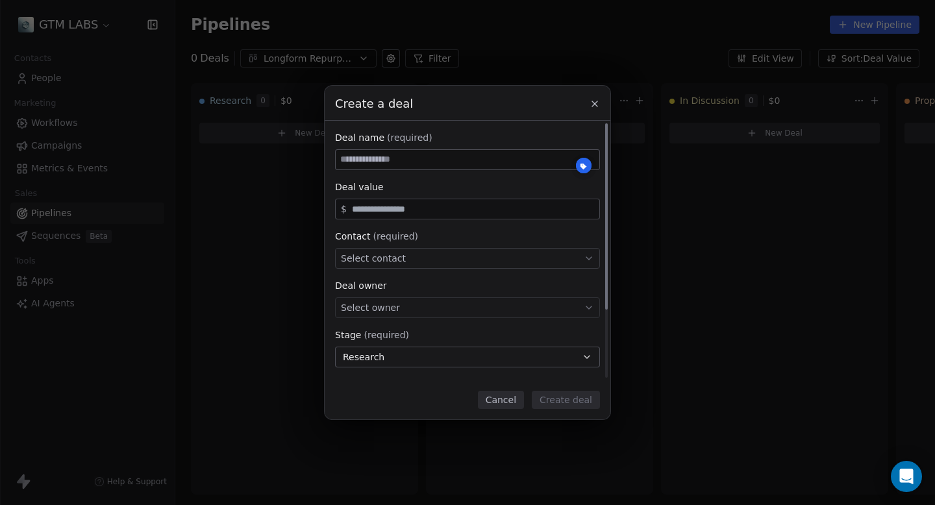
scroll to position [4, 0]
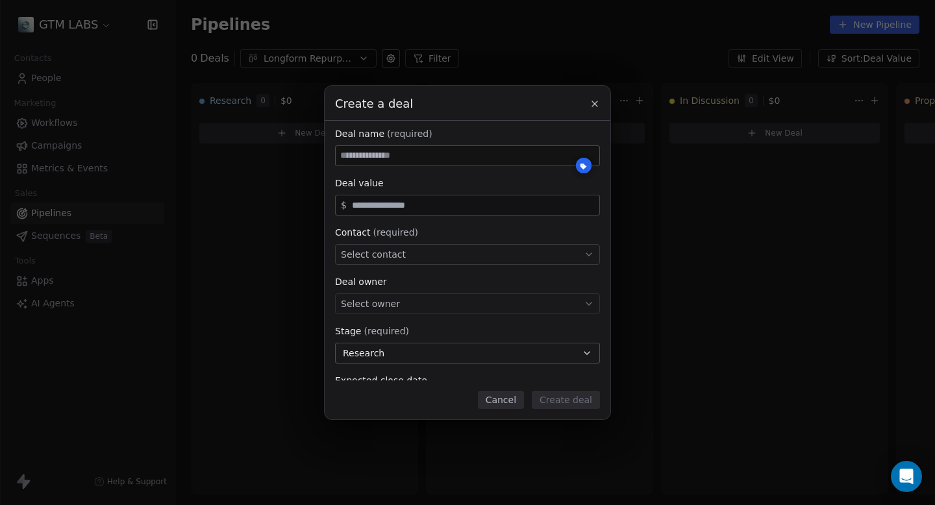
click at [594, 107] on icon at bounding box center [595, 104] width 10 height 10
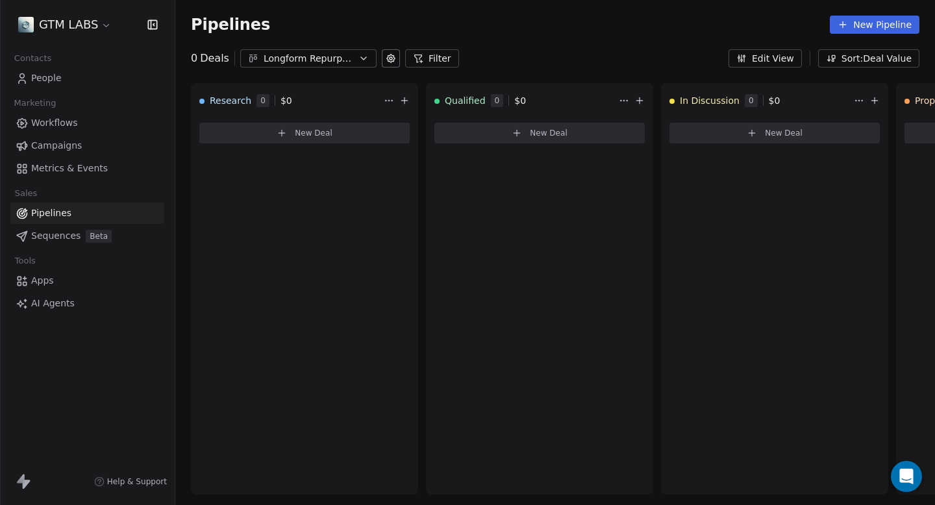
click at [786, 62] on button "Edit View" at bounding box center [765, 58] width 73 height 18
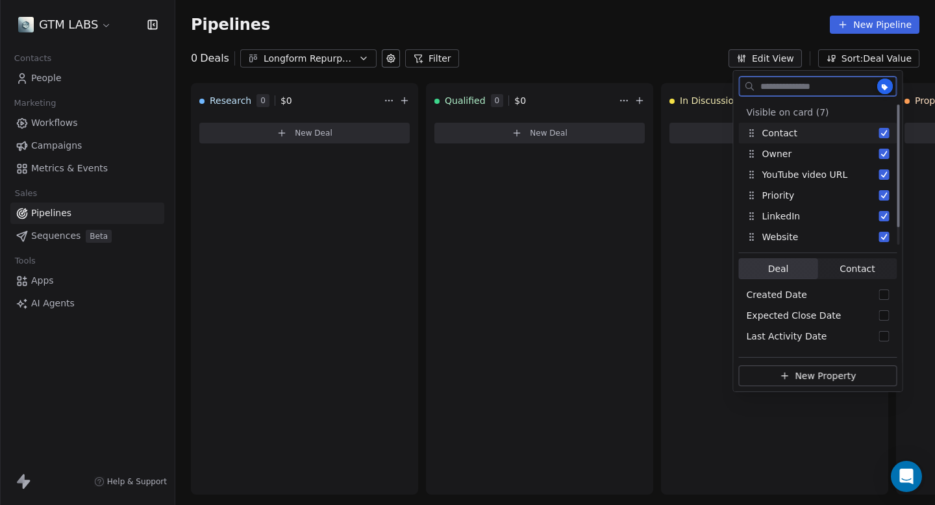
click at [885, 135] on button "Suggestions" at bounding box center [884, 133] width 10 height 10
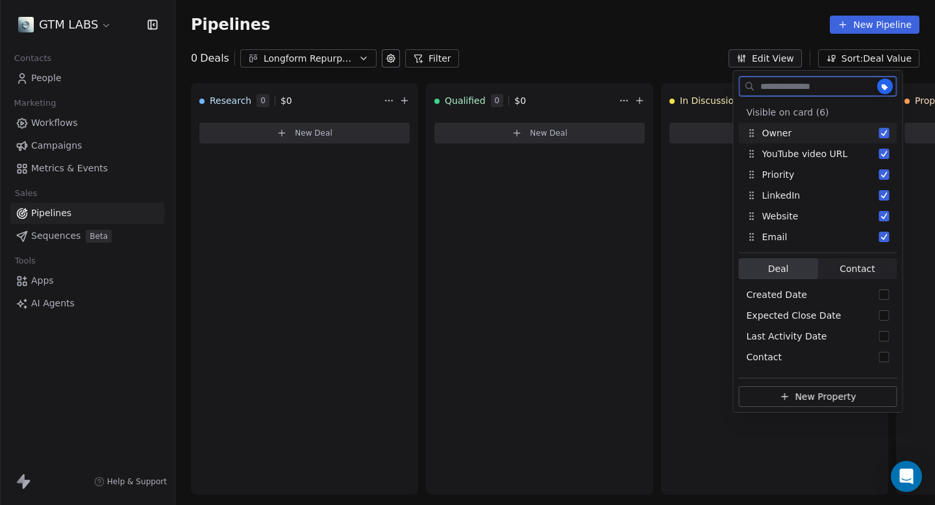
click at [885, 135] on button "Suggestions" at bounding box center [884, 133] width 10 height 10
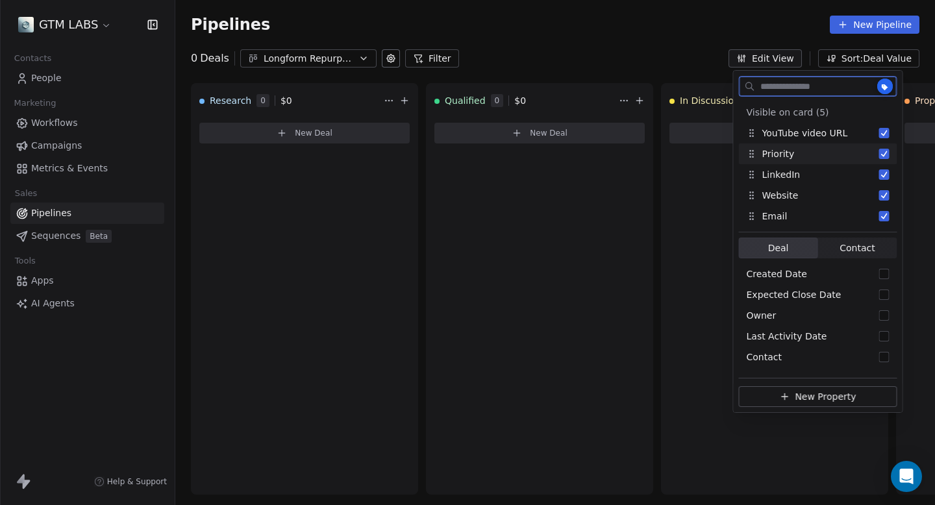
click at [886, 154] on button "Suggestions" at bounding box center [884, 154] width 10 height 10
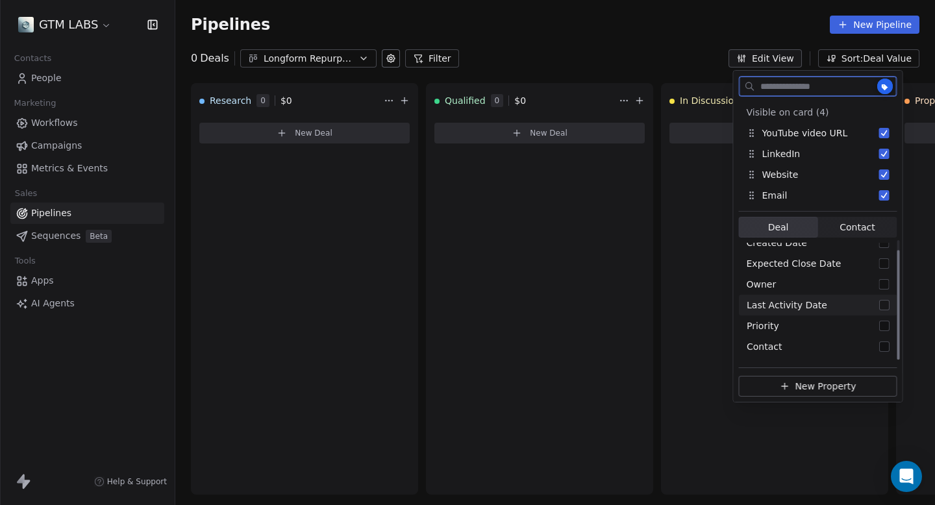
scroll to position [0, 0]
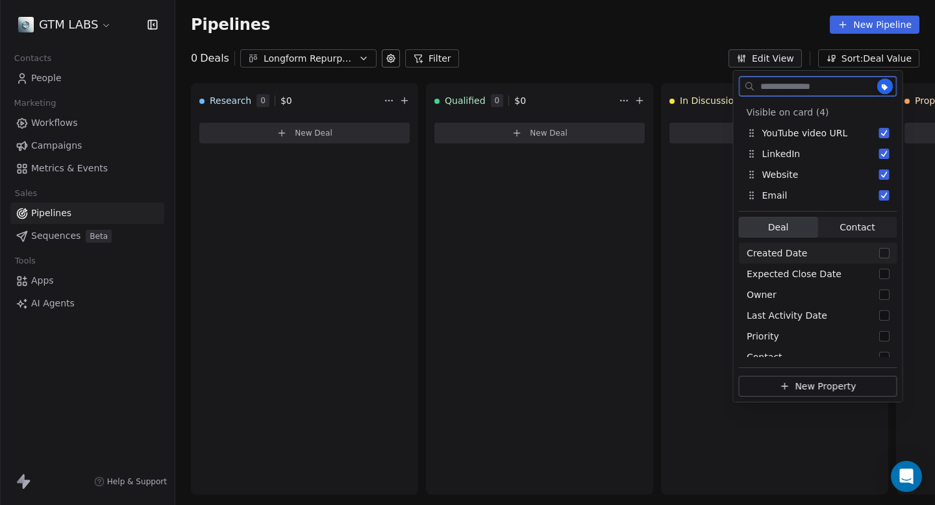
click at [880, 224] on span "Contact Contact" at bounding box center [857, 227] width 79 height 21
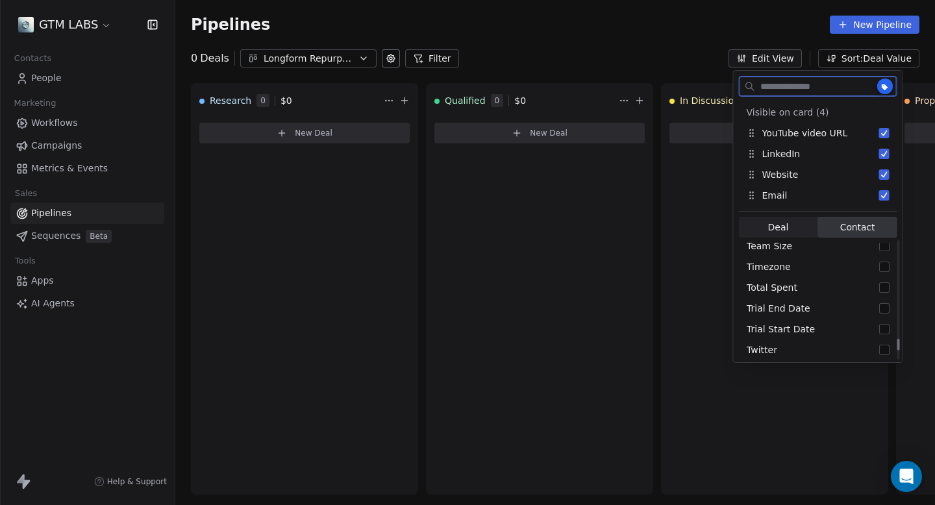
scroll to position [1153, 0]
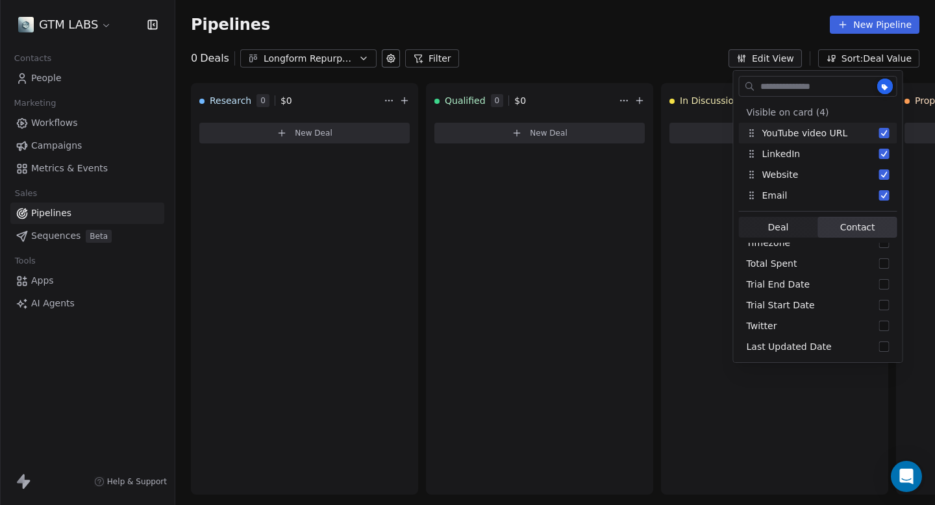
click at [723, 29] on div "Pipelines New Pipeline" at bounding box center [555, 25] width 729 height 18
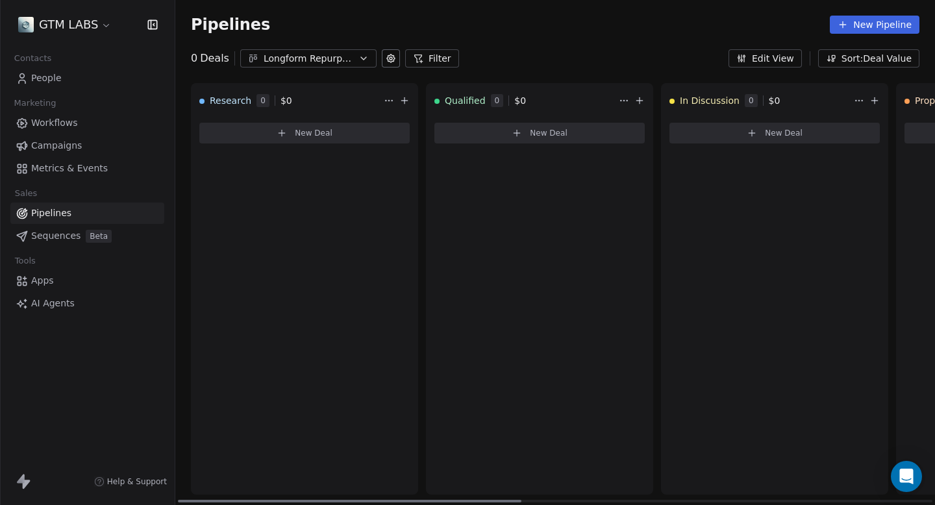
click at [328, 131] on span "New Deal" at bounding box center [314, 133] width 38 height 10
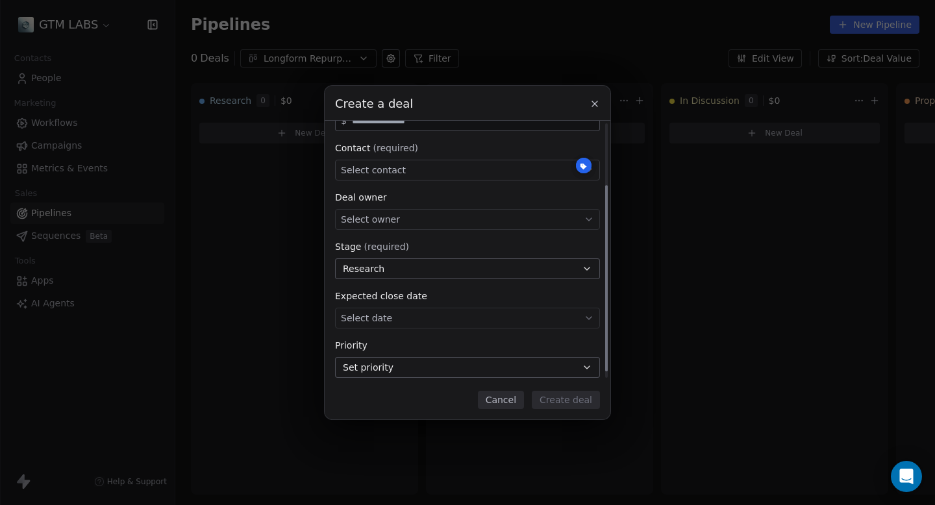
scroll to position [90, 0]
click at [409, 218] on div "Select owner" at bounding box center [467, 217] width 265 height 21
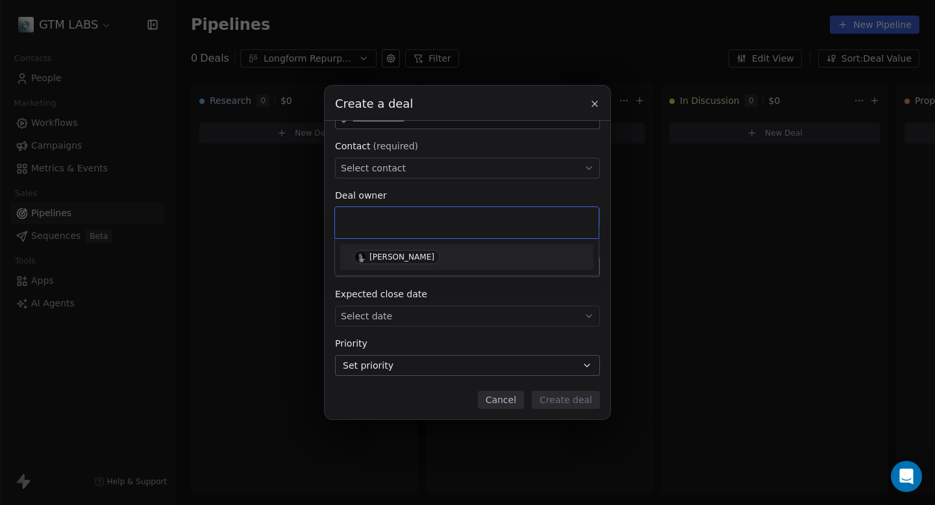
click at [449, 186] on div "Create a deal Deal name (required) Deal value $ Contact (required) Select conta…" at bounding box center [467, 253] width 935 height 334
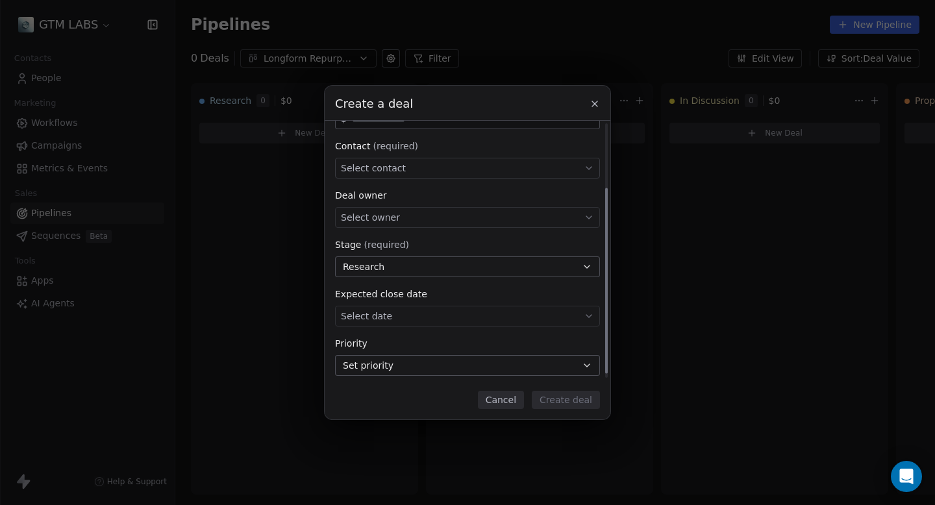
click at [414, 261] on button "Research" at bounding box center [467, 267] width 265 height 21
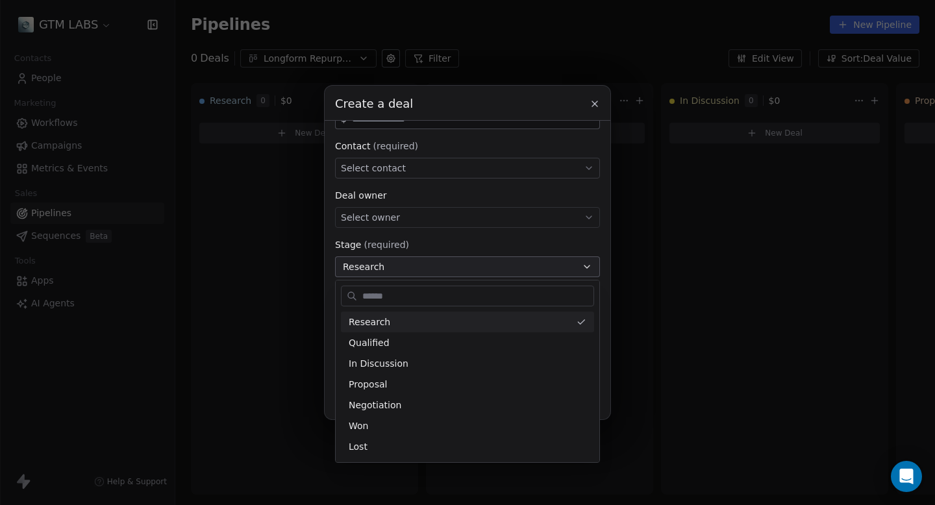
click at [464, 234] on div "Create a deal Deal name (required) Deal value $ Contact (required) Select conta…" at bounding box center [467, 253] width 935 height 334
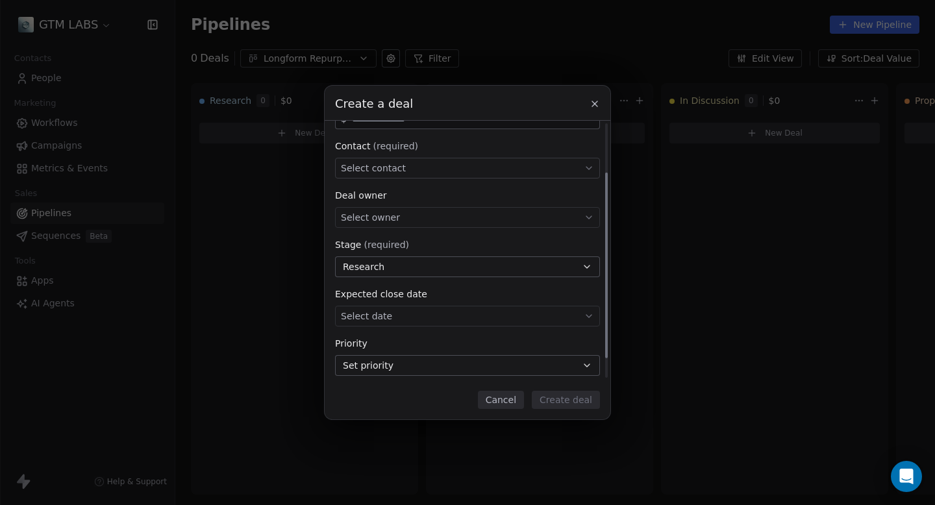
scroll to position [0, 0]
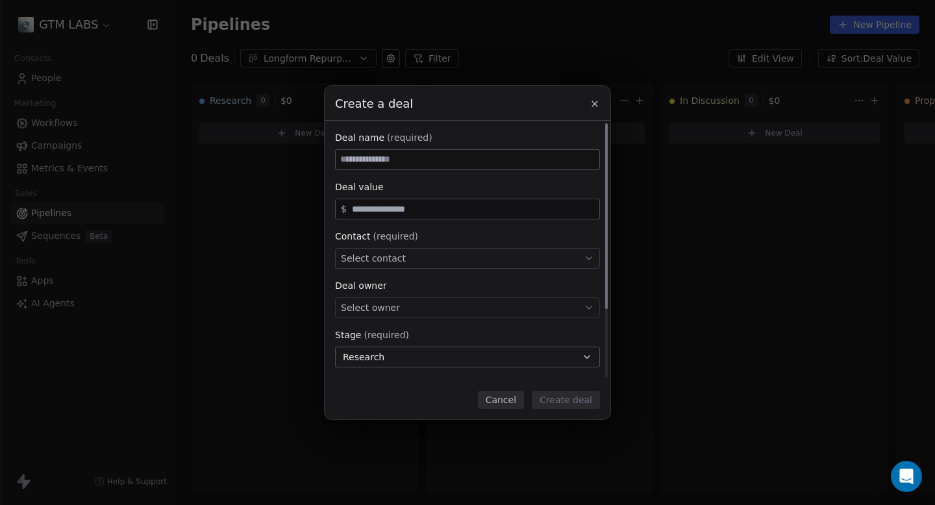
click at [429, 160] on input at bounding box center [468, 159] width 264 height 19
click at [433, 160] on input at bounding box center [468, 159] width 264 height 19
type input "*"
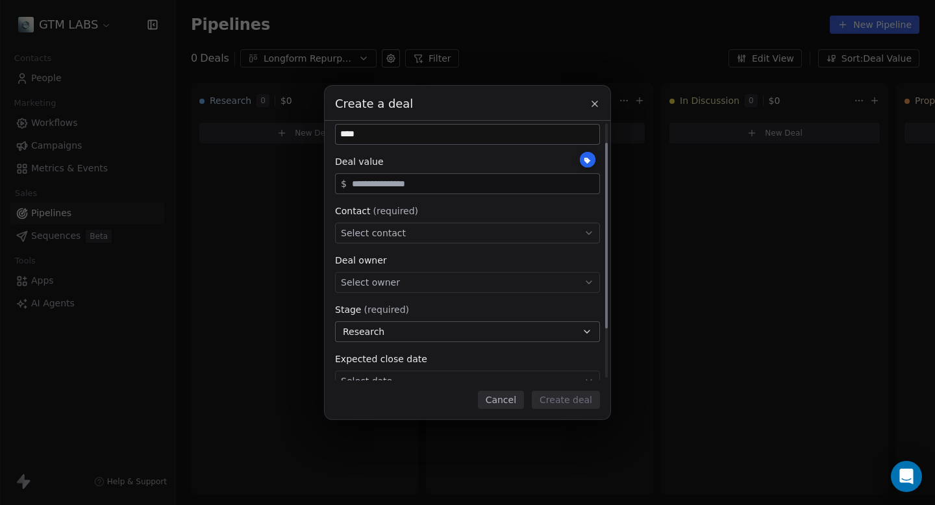
scroll to position [28, 0]
type input "****"
click at [406, 234] on div "Select contact" at bounding box center [467, 230] width 265 height 21
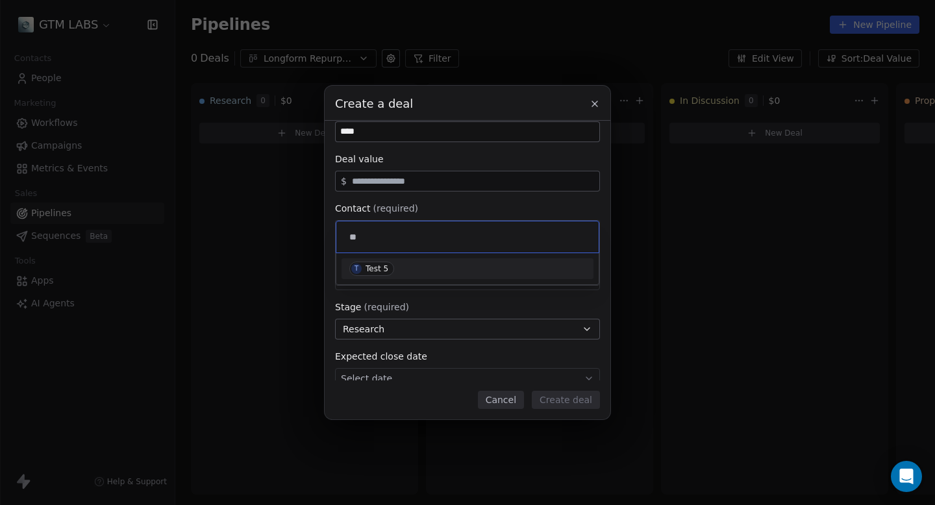
type input "*"
type input "**********"
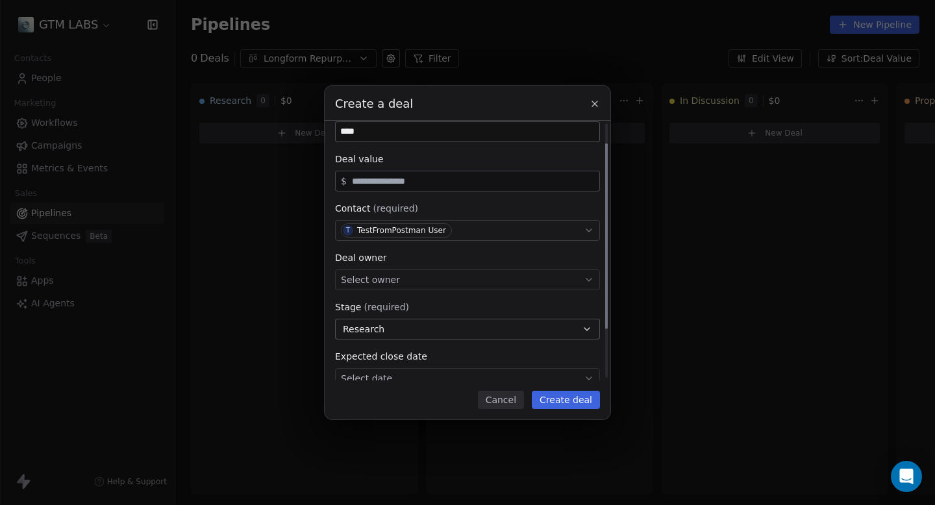
click at [450, 229] on span "T TestFromPostman User" at bounding box center [396, 230] width 111 height 14
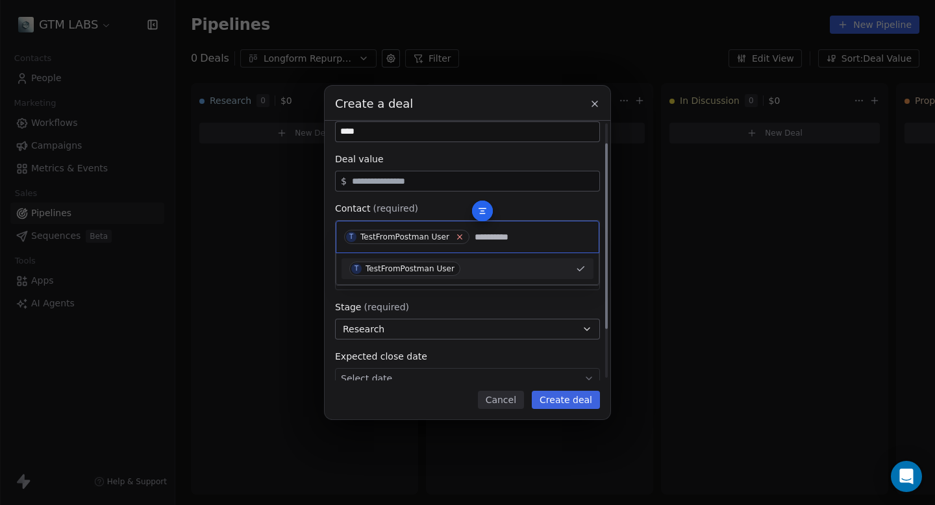
click at [459, 236] on icon at bounding box center [460, 237] width 5 height 5
click at [447, 237] on input "**********" at bounding box center [469, 237] width 244 height 14
type input "*"
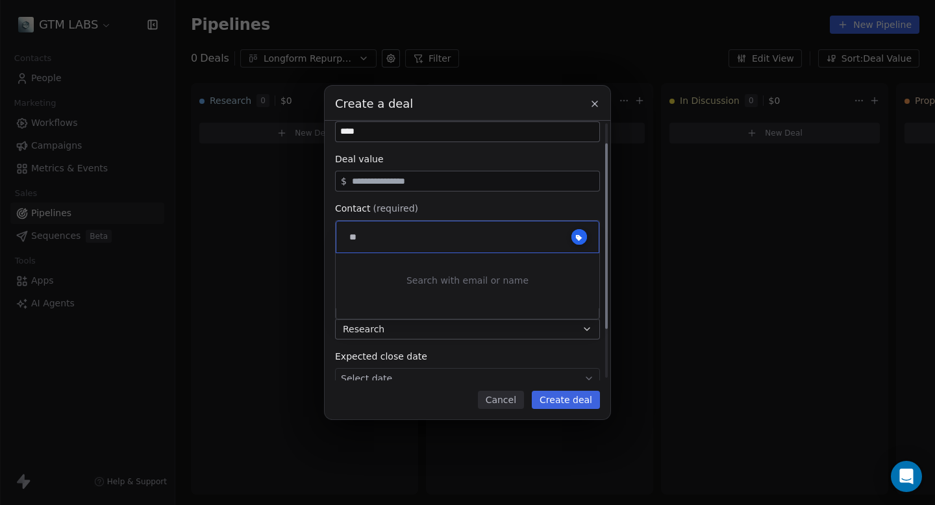
type input "*"
click at [522, 316] on div "Create a deal Deal name (required) **** Deal value $ Contact (required) Select …" at bounding box center [467, 253] width 935 height 334
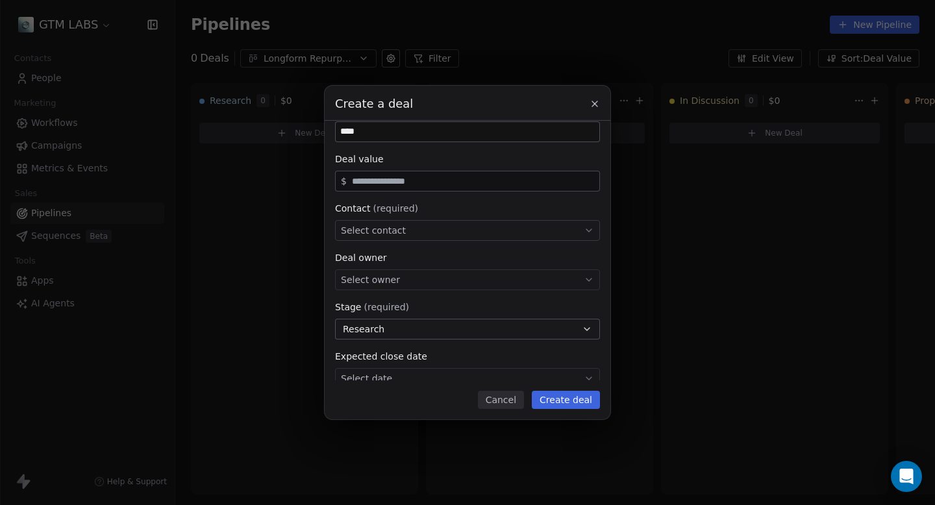
click at [557, 403] on button "Create deal" at bounding box center [566, 400] width 68 height 18
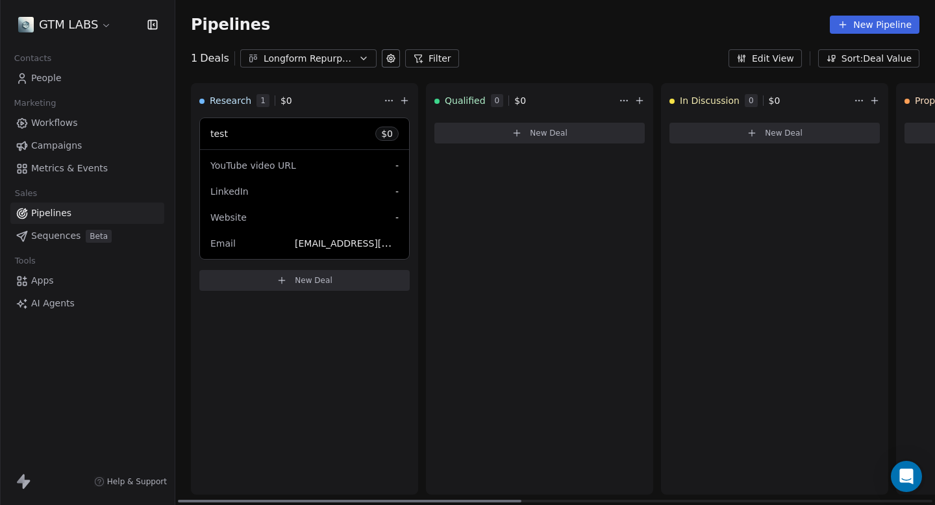
click at [279, 167] on span "YouTube video URL" at bounding box center [253, 165] width 86 height 10
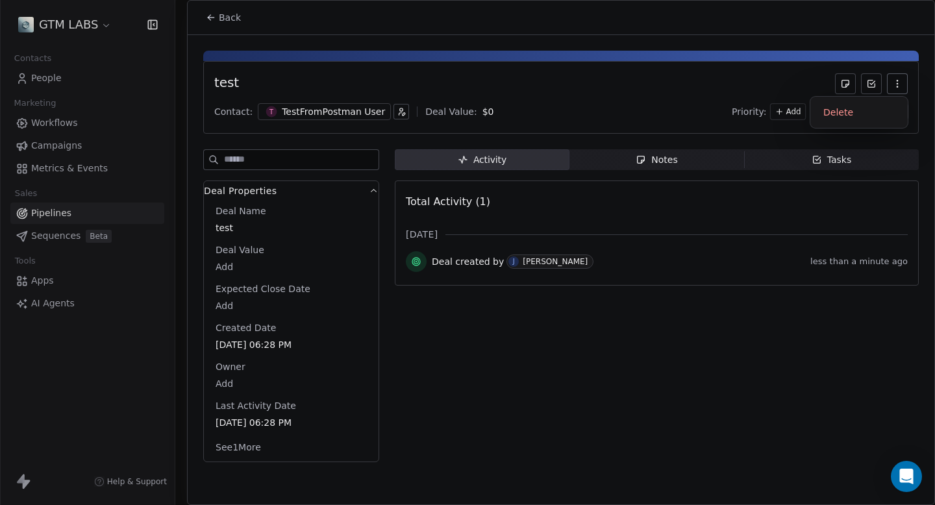
click at [899, 88] on icon "button" at bounding box center [897, 84] width 10 height 10
click at [756, 99] on div "test Contact: T TestFromPostman User Deal Value: $ 0 Priority: Add Stage: Resea…" at bounding box center [561, 97] width 716 height 73
click at [508, 161] on span "Activity Activity" at bounding box center [482, 159] width 175 height 21
click at [236, 227] on span "test" at bounding box center [291, 228] width 150 height 13
click at [242, 227] on span "test" at bounding box center [291, 228] width 150 height 13
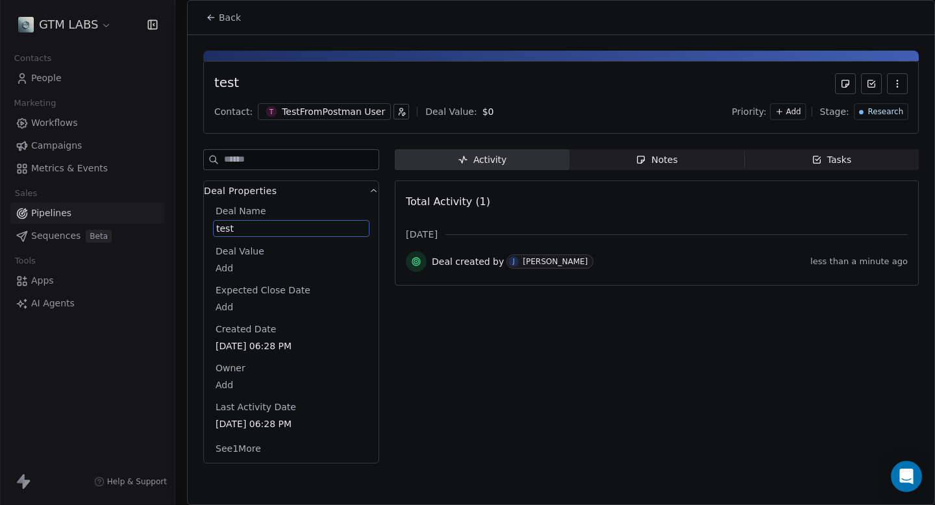
click at [242, 227] on span "test" at bounding box center [291, 228] width 150 height 13
click at [454, 307] on div "Activity Activity Notes Notes Tasks Tasks Total Activity (1) [DATE] Deal create…" at bounding box center [657, 310] width 524 height 322
click at [298, 222] on span "test" at bounding box center [291, 228] width 150 height 13
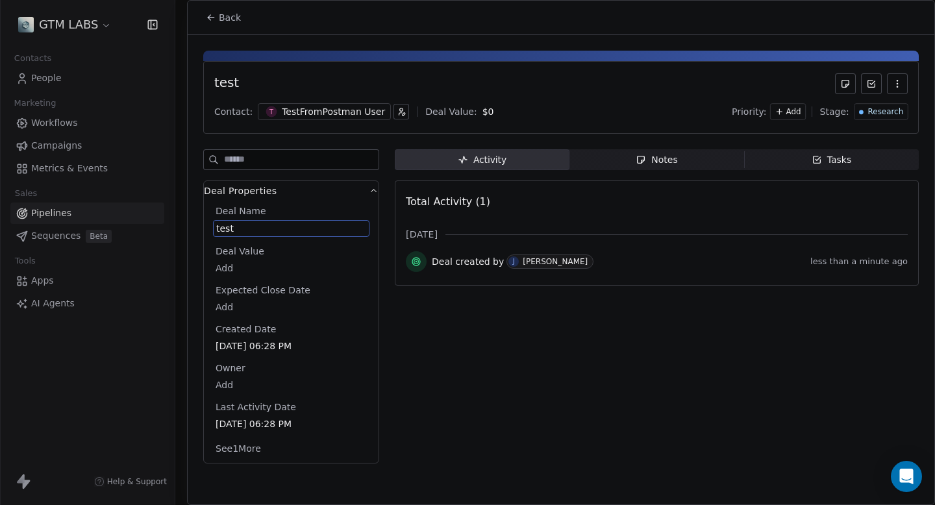
click at [374, 192] on icon "button" at bounding box center [374, 191] width 10 height 10
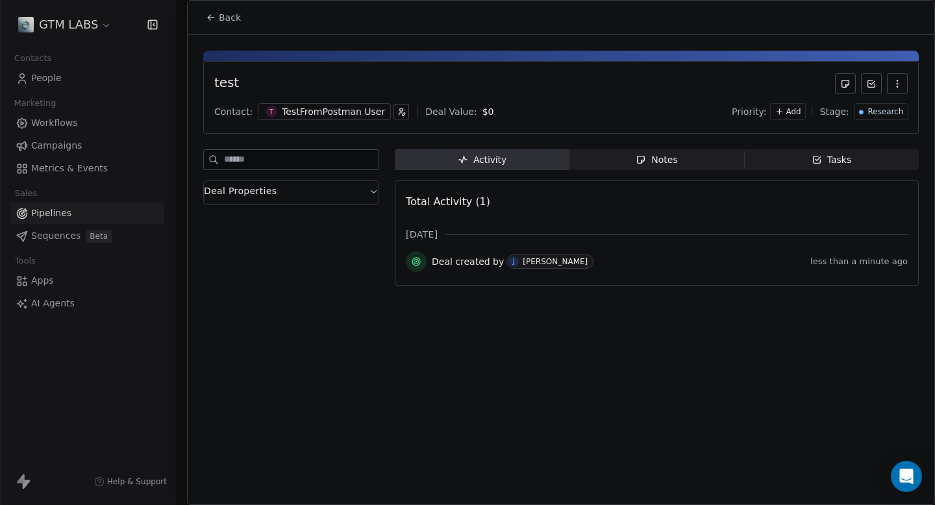
click at [374, 192] on icon "button" at bounding box center [374, 191] width 6 height 3
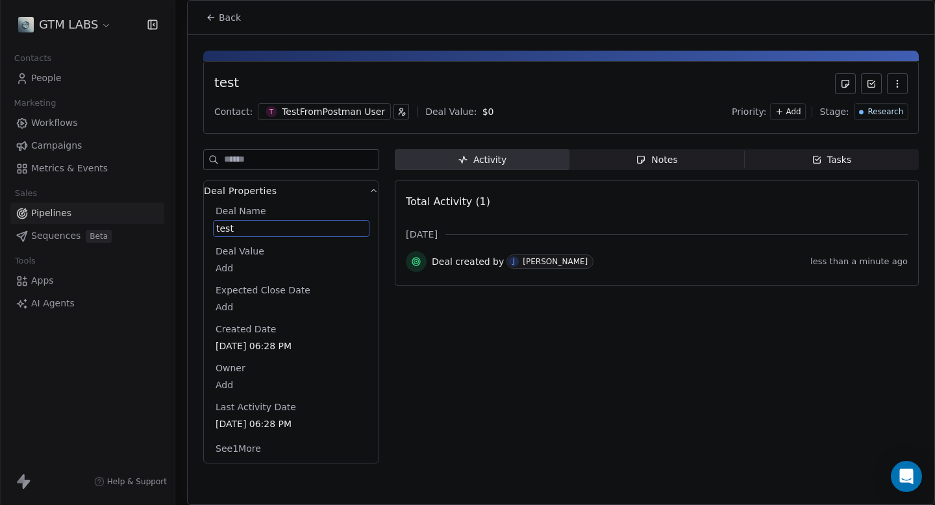
click at [237, 444] on button "See 1 More" at bounding box center [238, 448] width 61 height 23
click at [229, 464] on body "GTM LABS Contacts People Marketing Workflows Campaigns Metrics & Events Sales P…" at bounding box center [467, 252] width 935 height 505
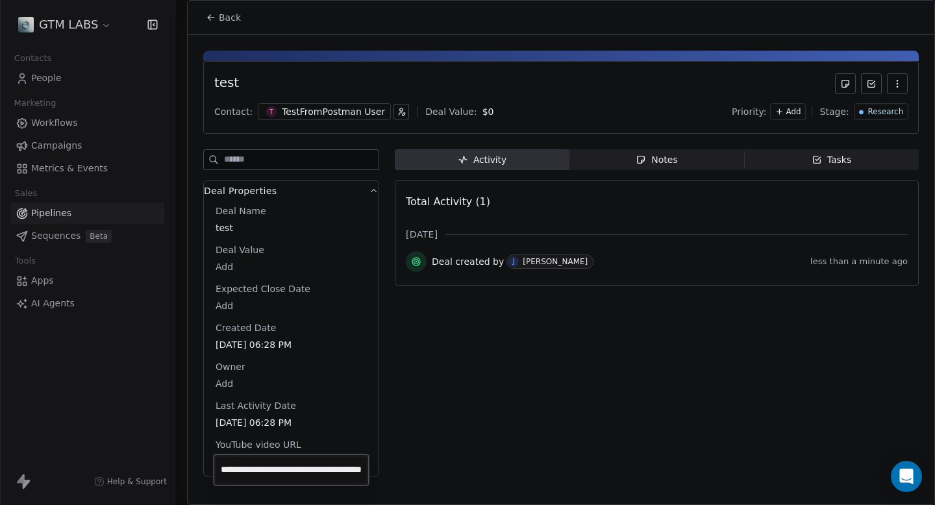
scroll to position [0, 57]
type input "**********"
click at [508, 427] on div "Activity Activity Notes Notes Tasks Tasks Total Activity (1) [DATE] Deal create…" at bounding box center [657, 316] width 524 height 335
click at [208, 17] on icon at bounding box center [209, 16] width 3 height 3
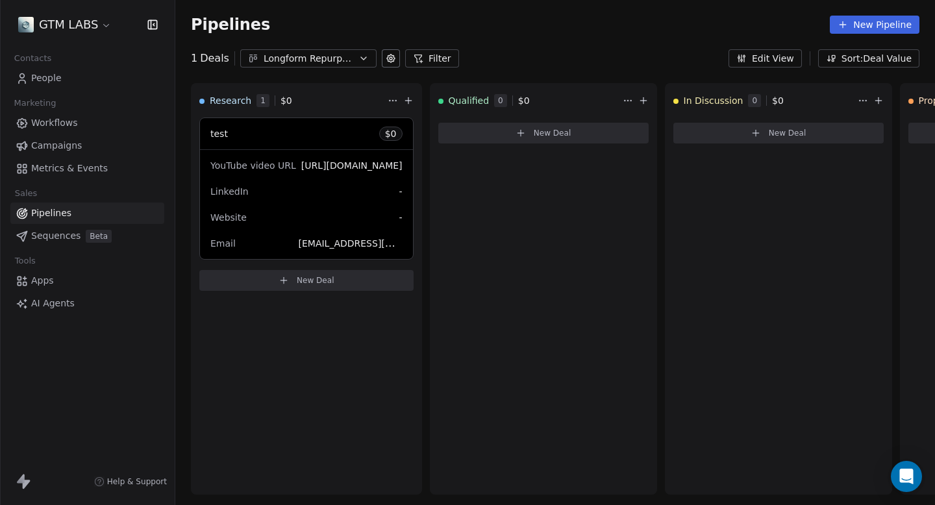
click at [786, 57] on button "Edit View" at bounding box center [765, 58] width 73 height 18
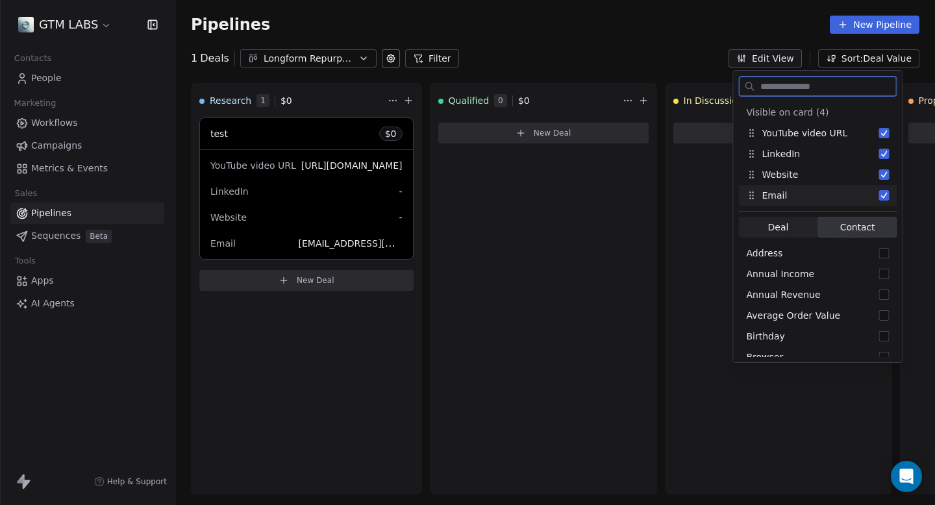
click at [790, 217] on span "Deal Deal" at bounding box center [778, 227] width 79 height 21
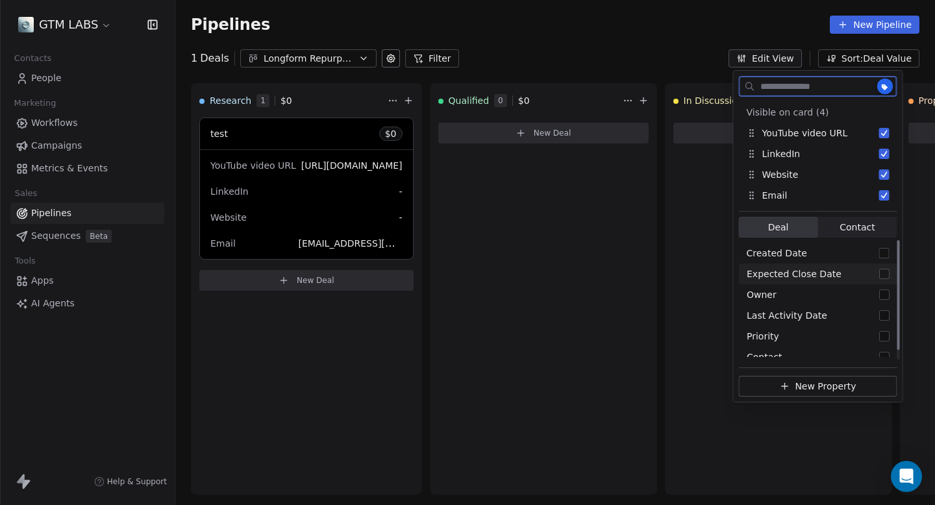
scroll to position [10, 0]
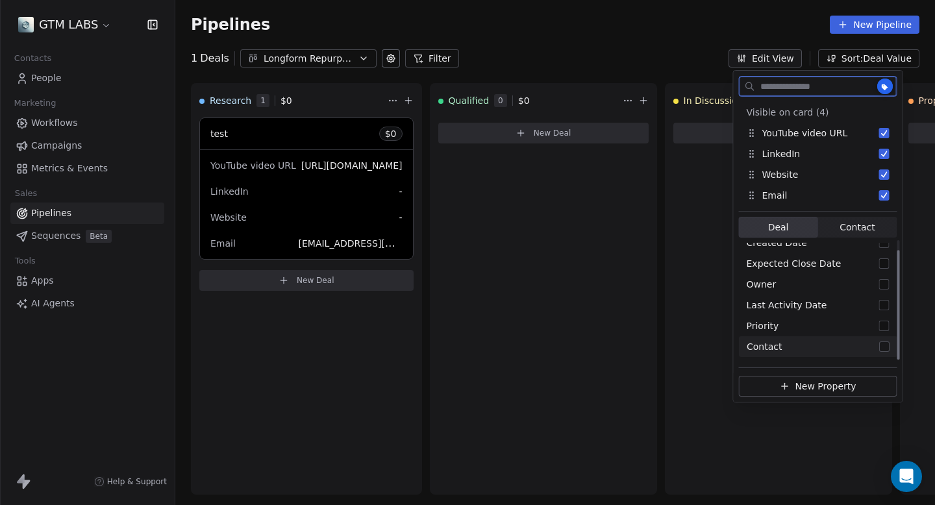
click at [883, 346] on button "Suggestions" at bounding box center [884, 347] width 10 height 10
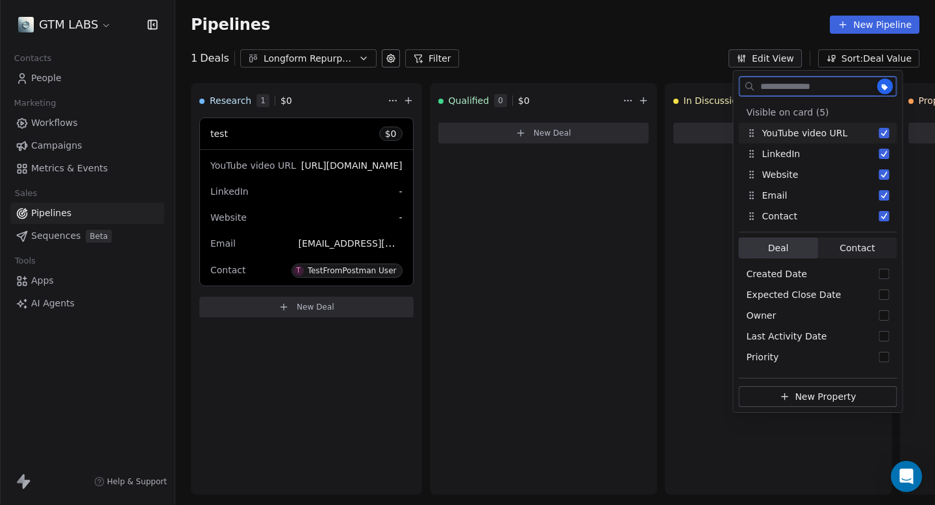
scroll to position [0, 0]
click at [887, 356] on button "Suggestions" at bounding box center [884, 357] width 10 height 10
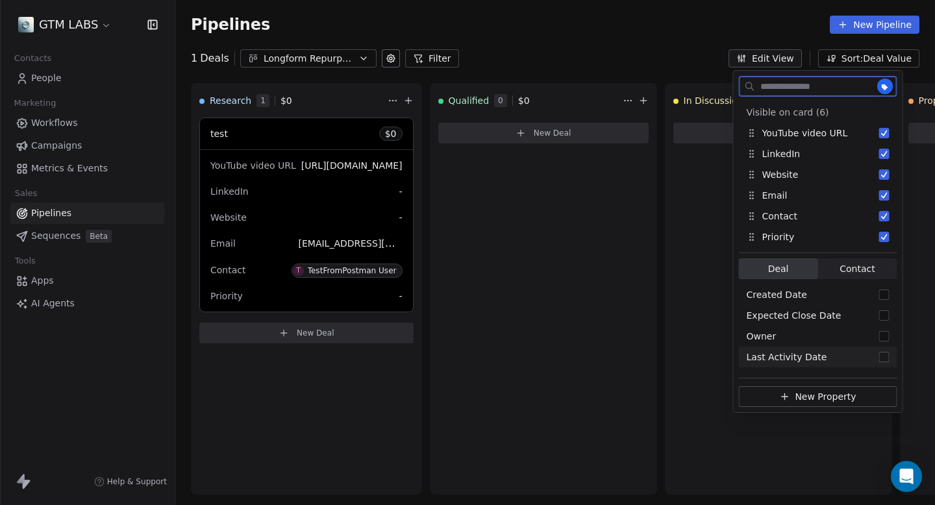
click at [887, 355] on button "Suggestions" at bounding box center [884, 357] width 10 height 10
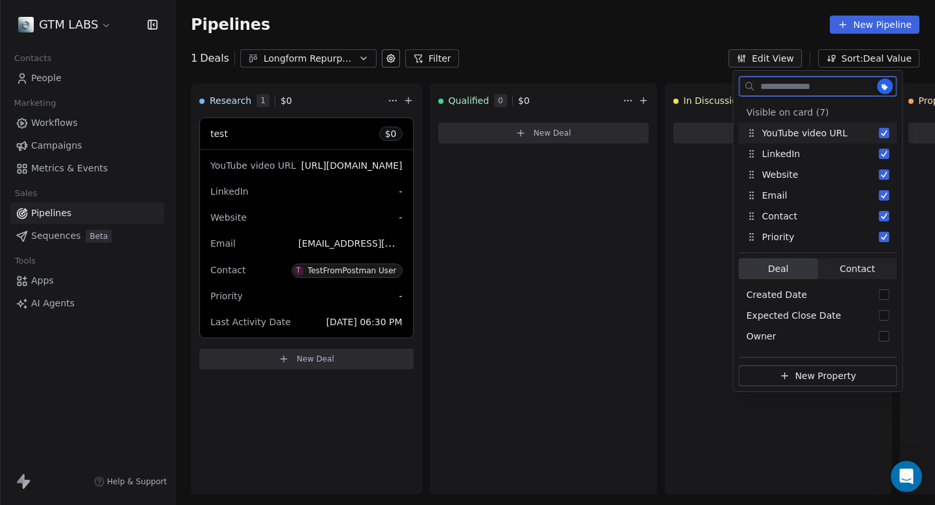
scroll to position [21, 0]
click at [883, 238] on button "Suggestions" at bounding box center [884, 237] width 10 height 10
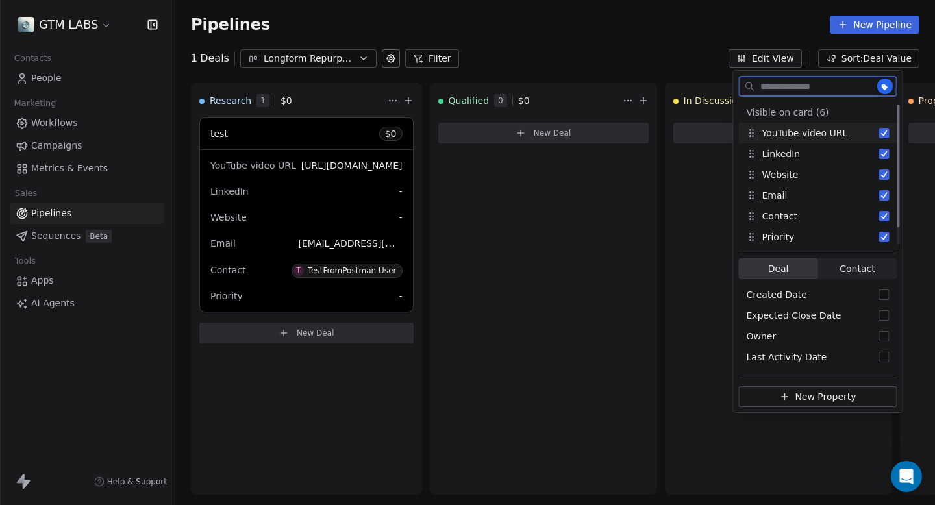
scroll to position [0, 0]
click at [885, 240] on button "Suggestions" at bounding box center [884, 237] width 10 height 10
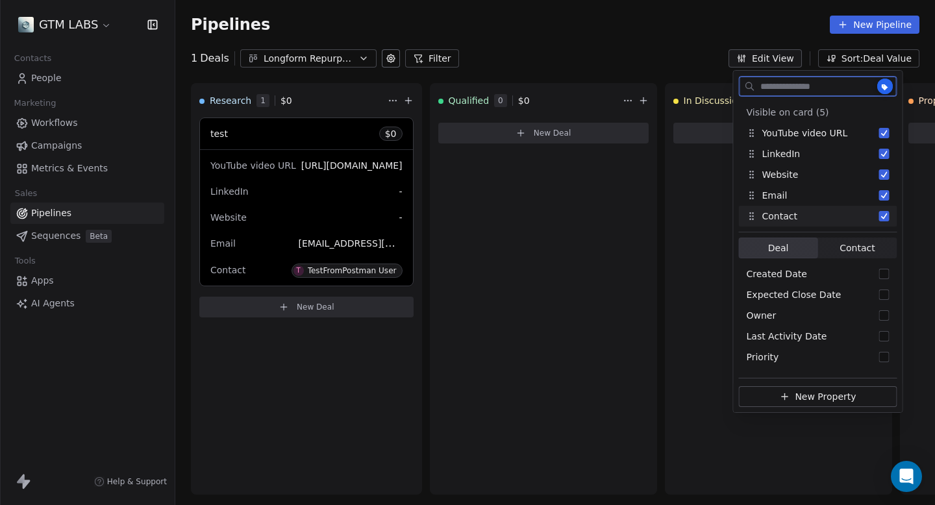
click at [883, 218] on button "Suggestions" at bounding box center [884, 216] width 10 height 10
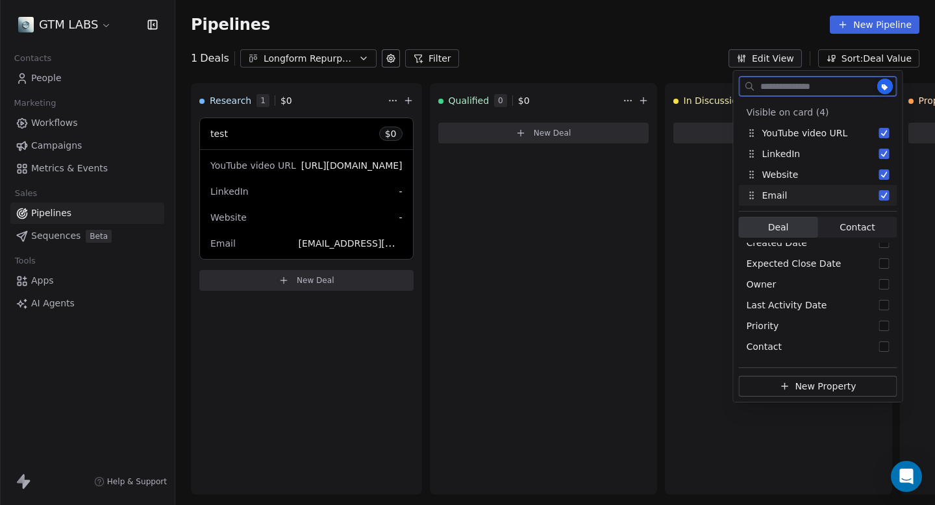
click at [862, 227] on span "Contact" at bounding box center [857, 228] width 35 height 14
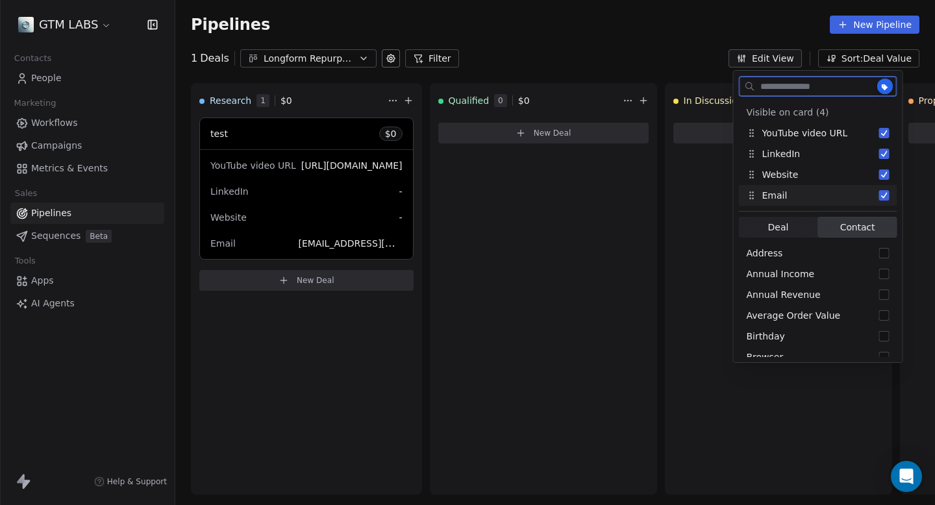
click at [886, 194] on button "Suggestions" at bounding box center [884, 195] width 10 height 10
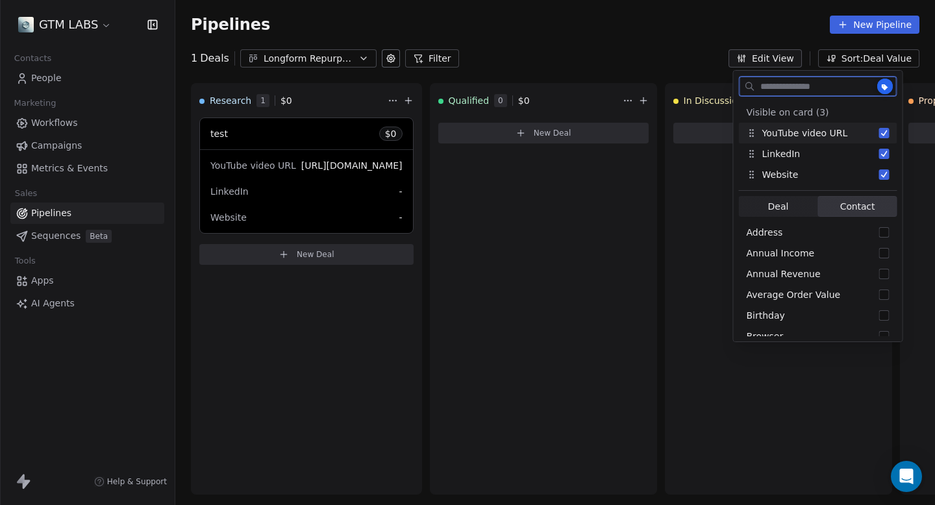
scroll to position [239, 0]
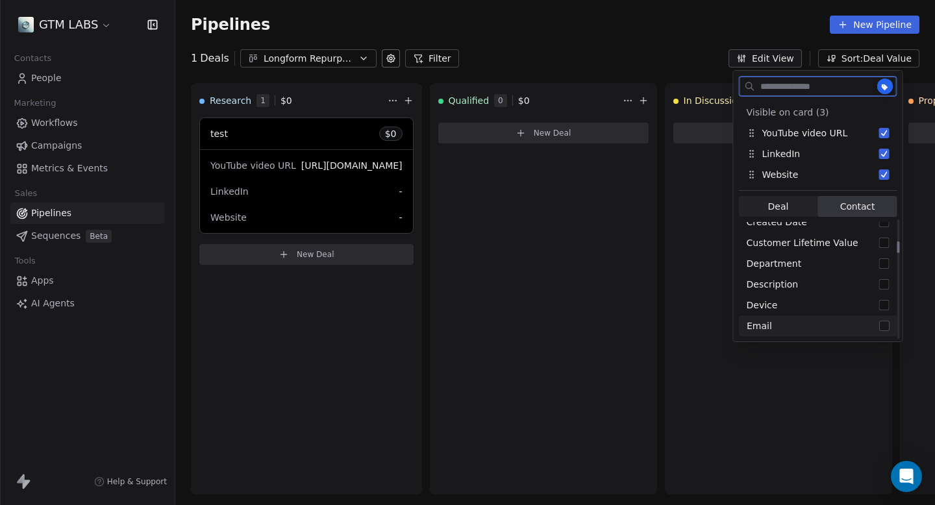
click at [885, 325] on button "Suggestions" at bounding box center [884, 326] width 10 height 10
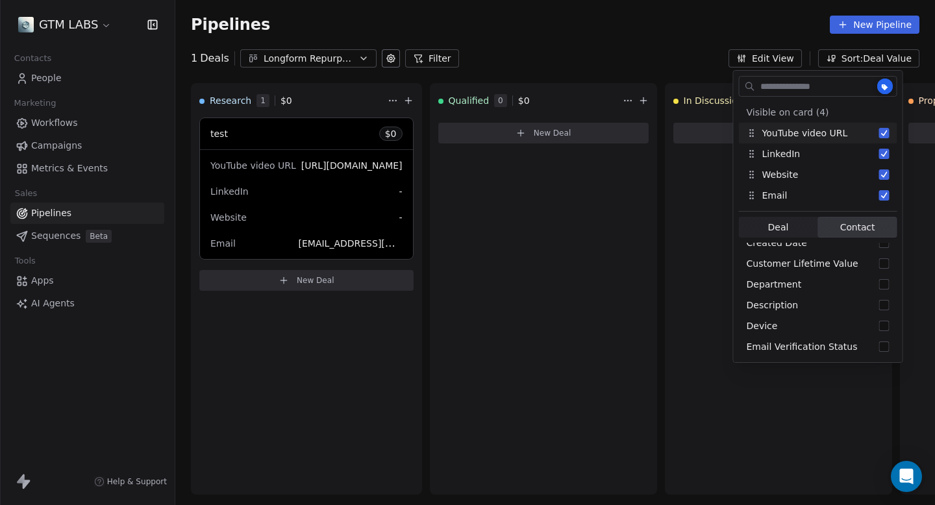
click at [625, 58] on div "1 Deals Longform Repurposing Filter Edit View Sort: Deal Value" at bounding box center [555, 58] width 760 height 18
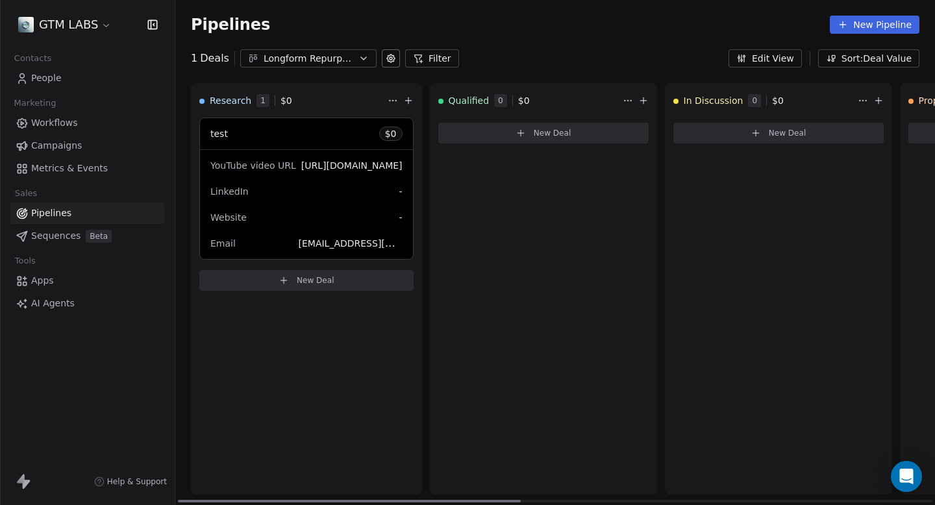
click at [360, 279] on button "New Deal" at bounding box center [306, 280] width 214 height 21
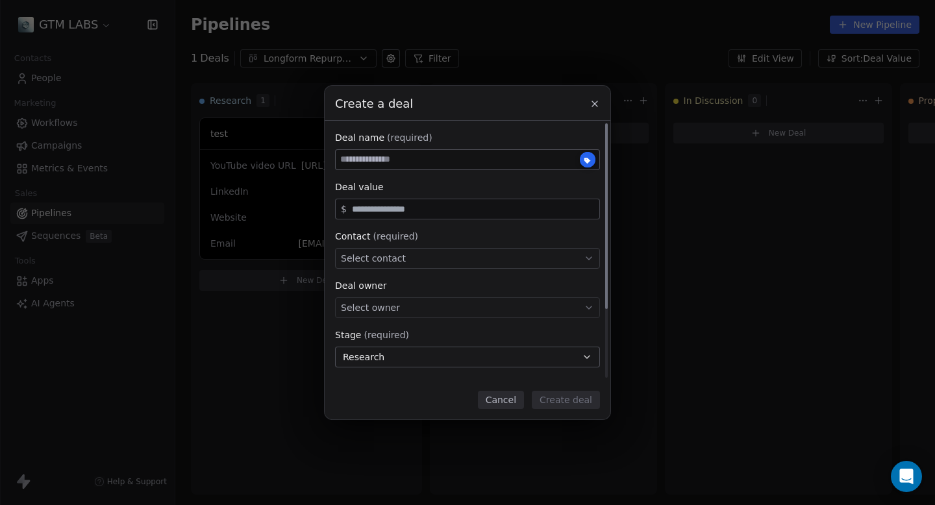
click at [386, 158] on input at bounding box center [468, 159] width 264 height 19
paste input "**********"
type input "**********"
click at [504, 373] on div "**********" at bounding box center [467, 298] width 265 height 335
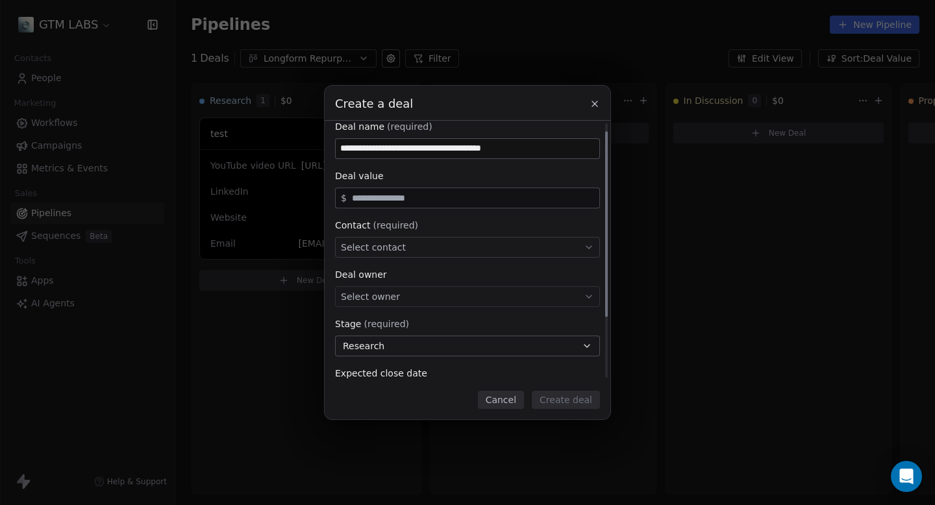
click at [477, 255] on div "Select contact" at bounding box center [467, 247] width 265 height 21
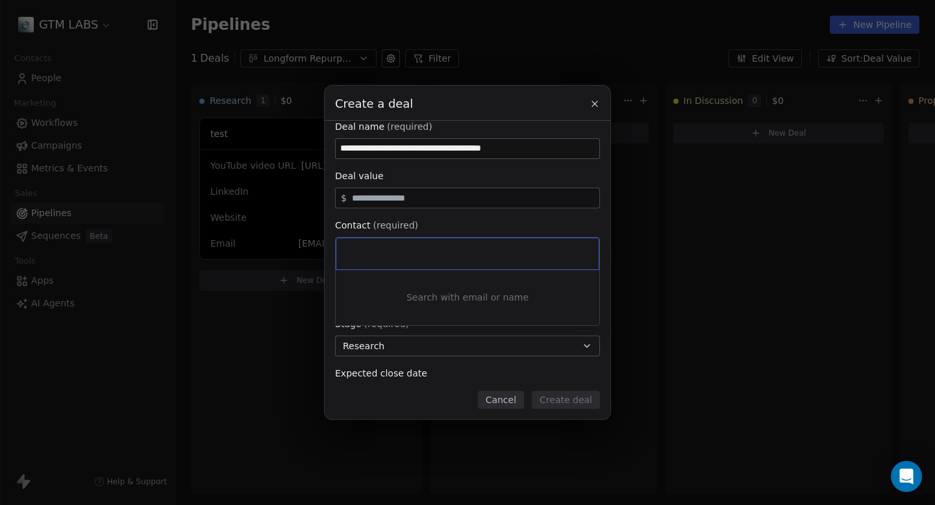
type input "**********"
click at [559, 223] on div "**********" at bounding box center [467, 253] width 935 height 334
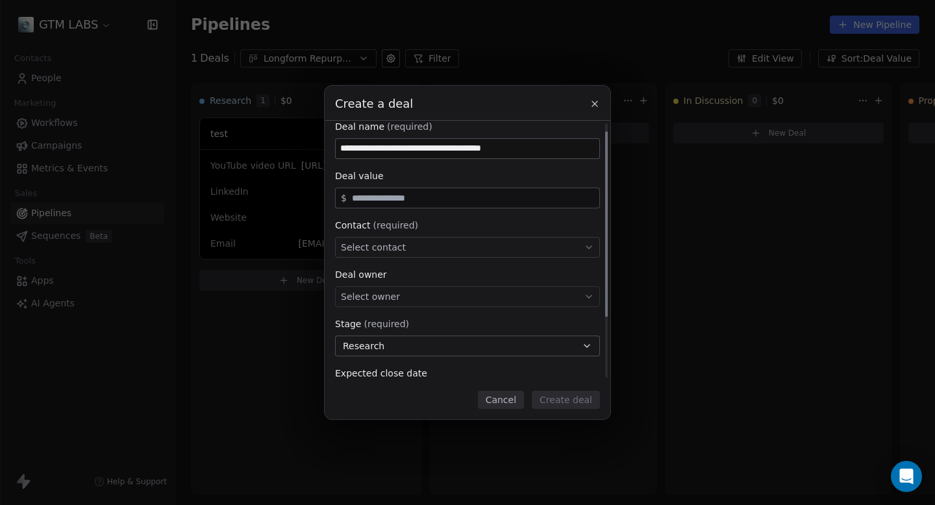
click at [514, 248] on div "Select contact" at bounding box center [467, 247] width 265 height 21
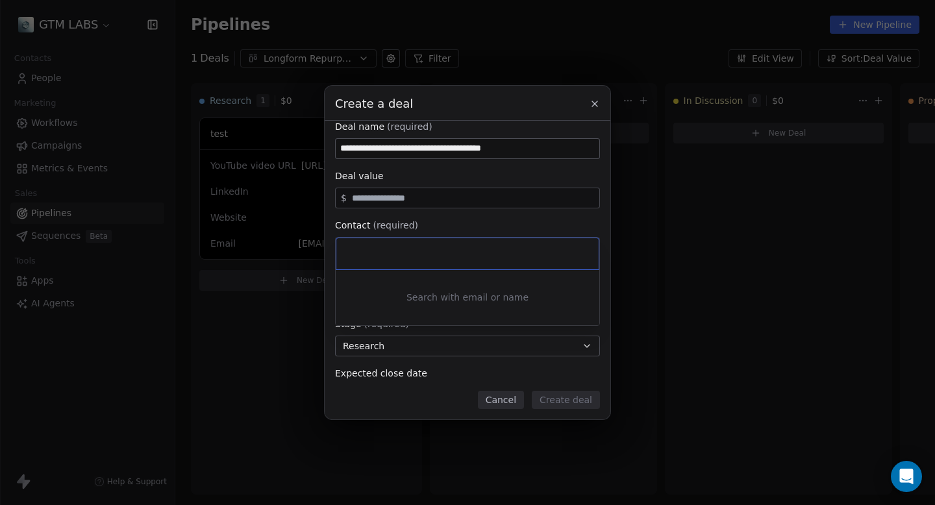
click at [527, 223] on div "**********" at bounding box center [467, 253] width 935 height 334
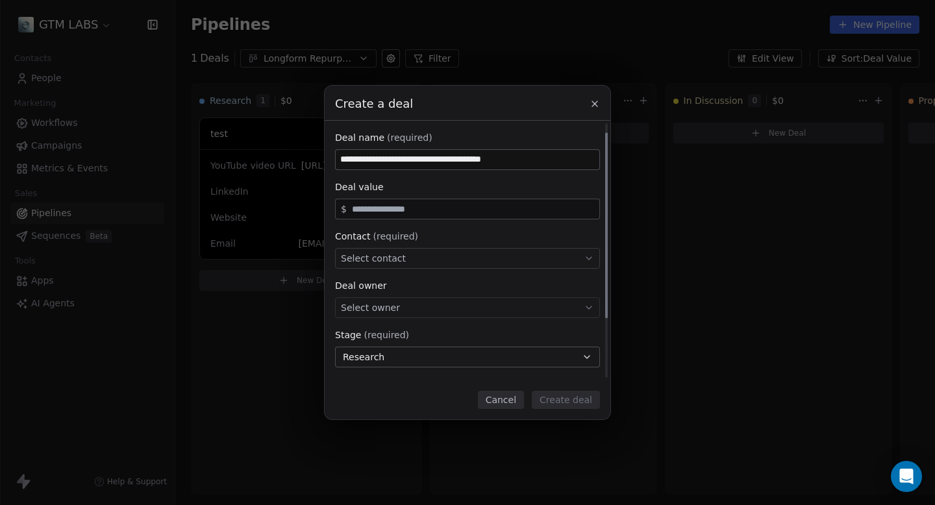
scroll to position [16, 0]
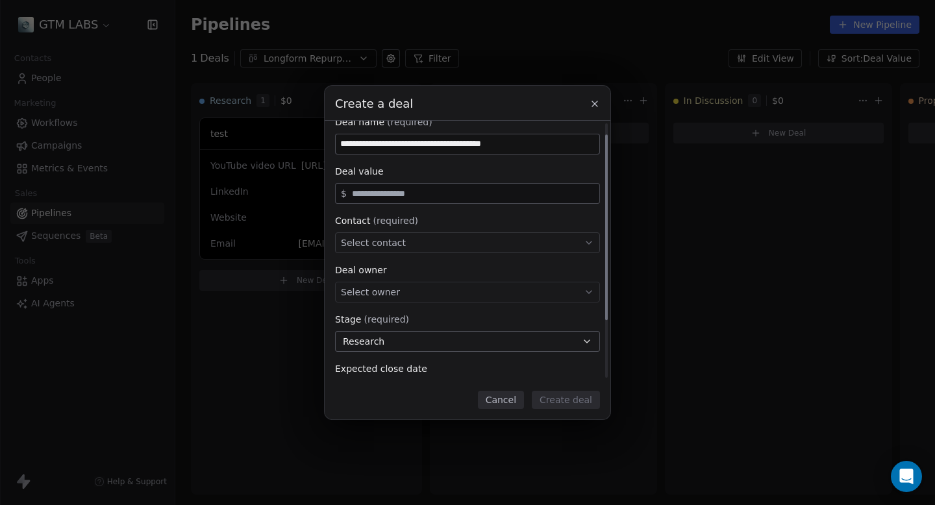
click at [515, 248] on div "Select contact" at bounding box center [467, 242] width 265 height 21
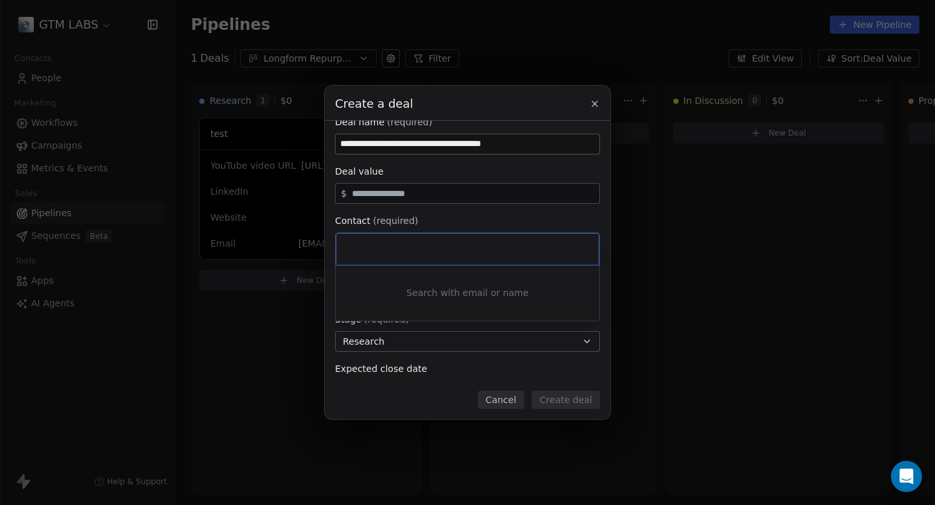
click at [501, 250] on input at bounding box center [469, 249] width 244 height 14
type input "****"
click at [508, 281] on div "T Test 5" at bounding box center [467, 281] width 236 height 14
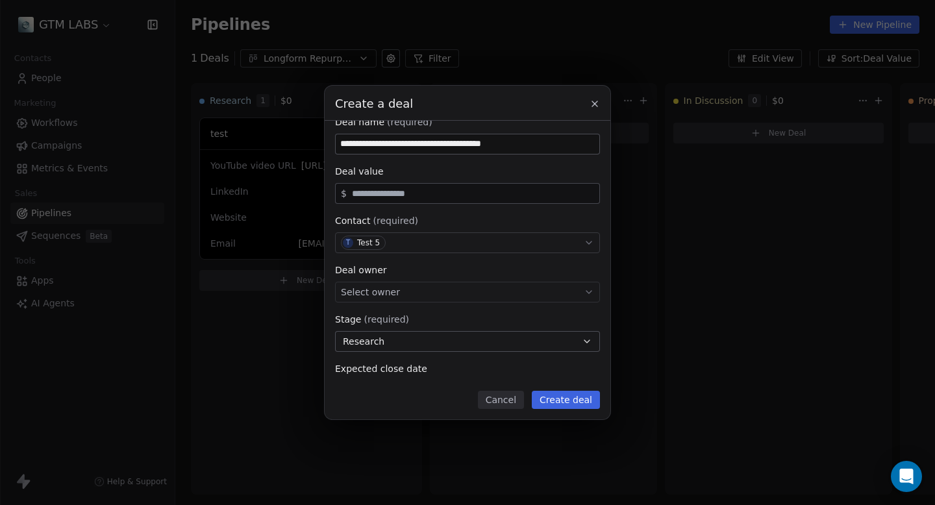
click at [570, 398] on button "Create deal" at bounding box center [566, 400] width 68 height 18
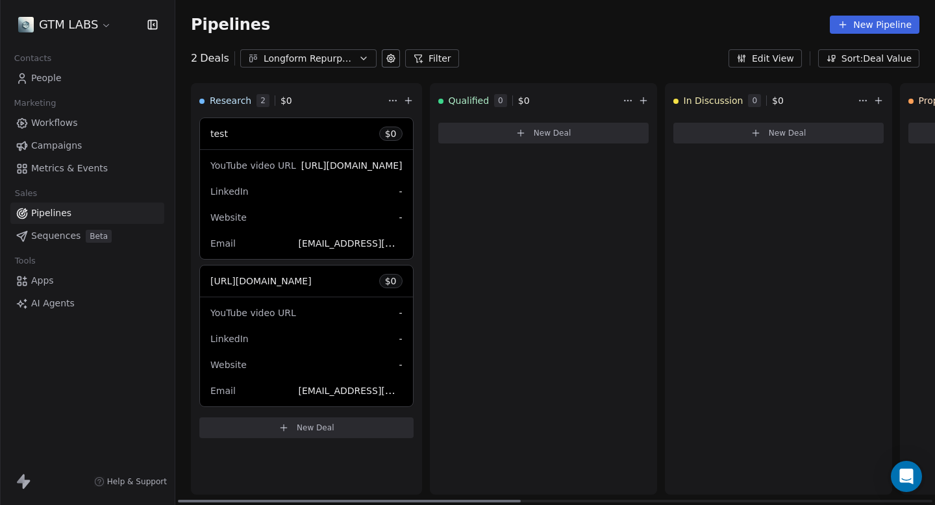
click at [353, 289] on div "[URL][DOMAIN_NAME] $ 0" at bounding box center [306, 281] width 213 height 31
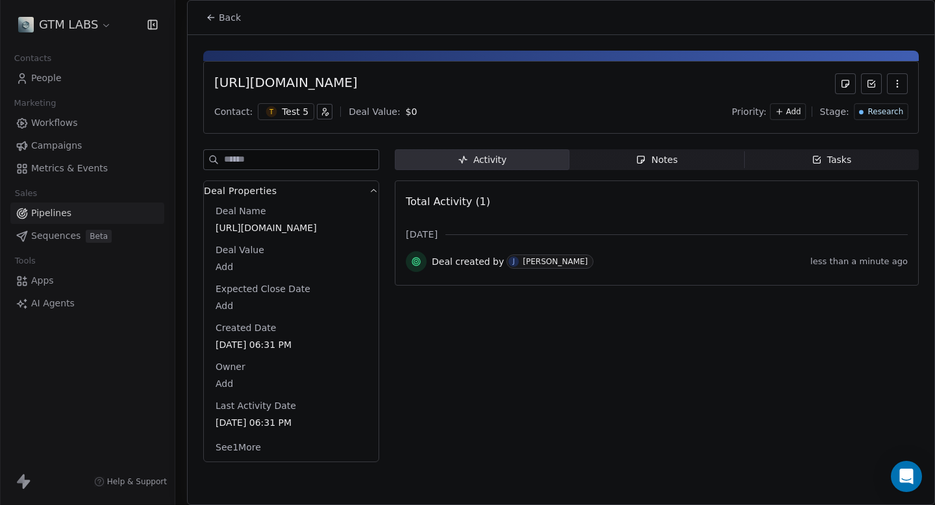
click at [249, 457] on button "See 1 More" at bounding box center [238, 447] width 61 height 23
click at [227, 472] on body "GTM LABS Contacts People Marketing Workflows Campaigns Metrics & Events Sales P…" at bounding box center [467, 252] width 935 height 505
type input "**********"
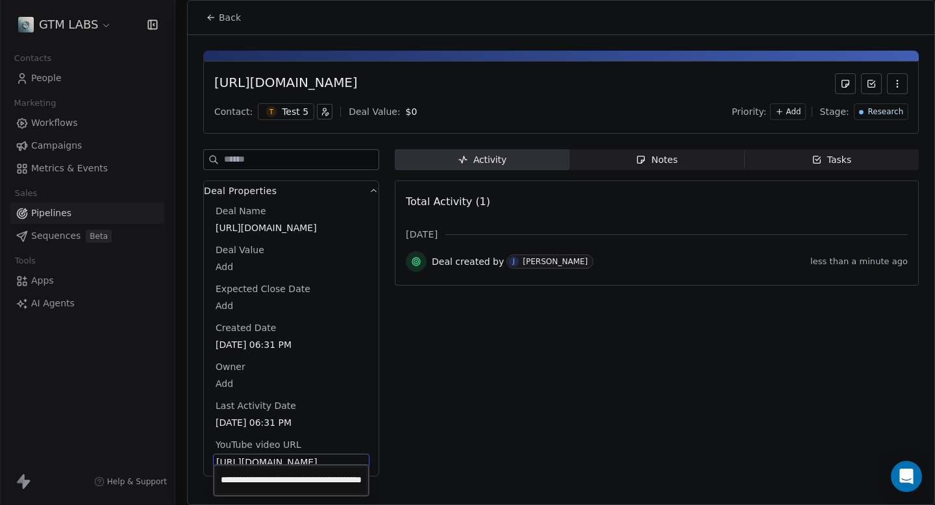
scroll to position [0, 0]
click at [415, 433] on div "Activity Activity Notes Notes Tasks Tasks Total Activity (1) [DATE] Deal create…" at bounding box center [657, 316] width 524 height 335
